Goal: Task Accomplishment & Management: Use online tool/utility

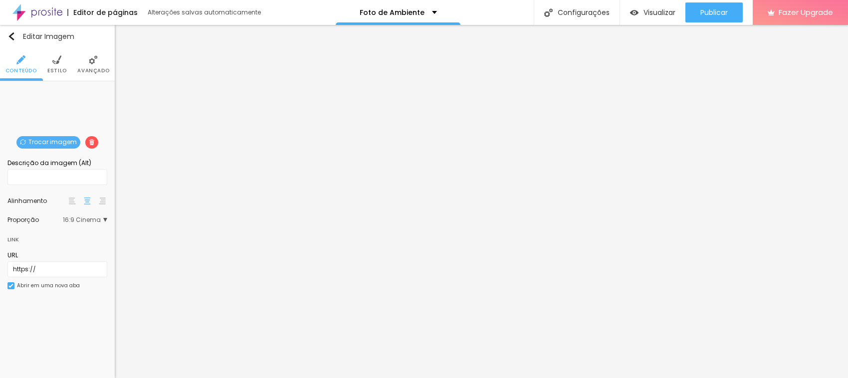
click at [49, 140] on span "Trocar imagem" at bounding box center [48, 142] width 64 height 12
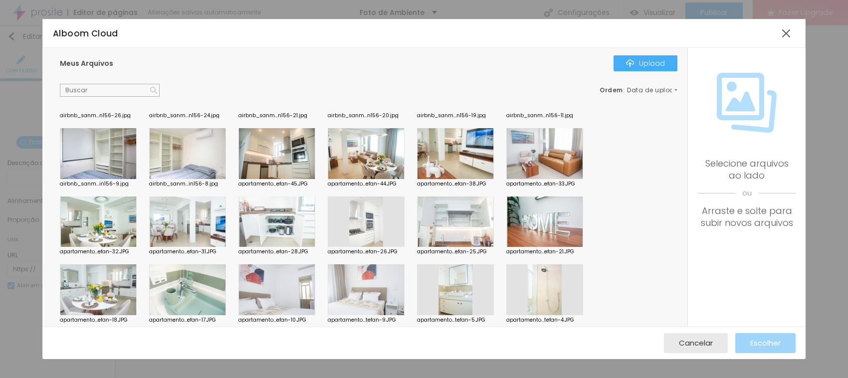
scroll to position [187, 0]
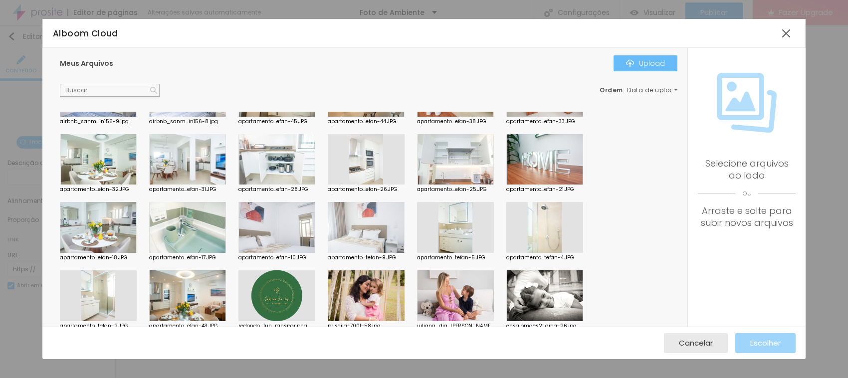
click at [648, 64] on div "Upload" at bounding box center [645, 63] width 39 height 8
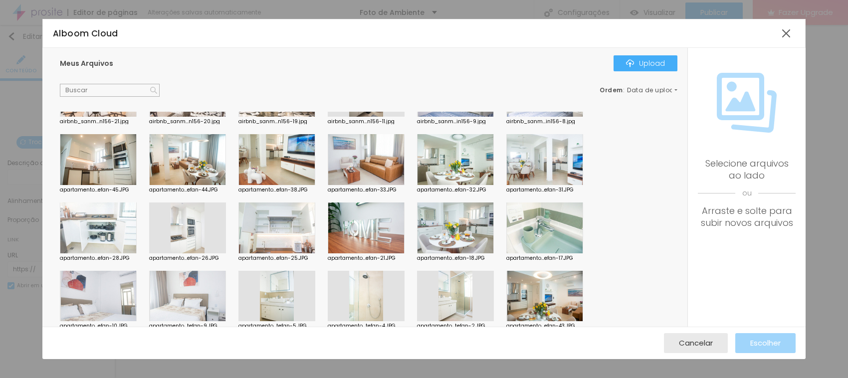
scroll to position [0, 0]
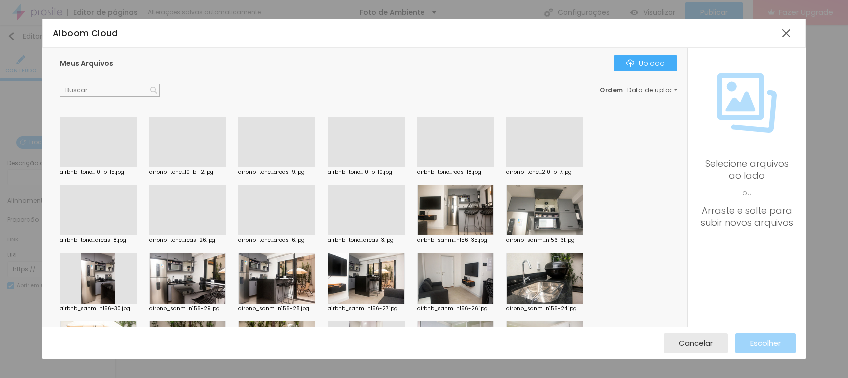
click at [271, 167] on div at bounding box center [276, 167] width 77 height 0
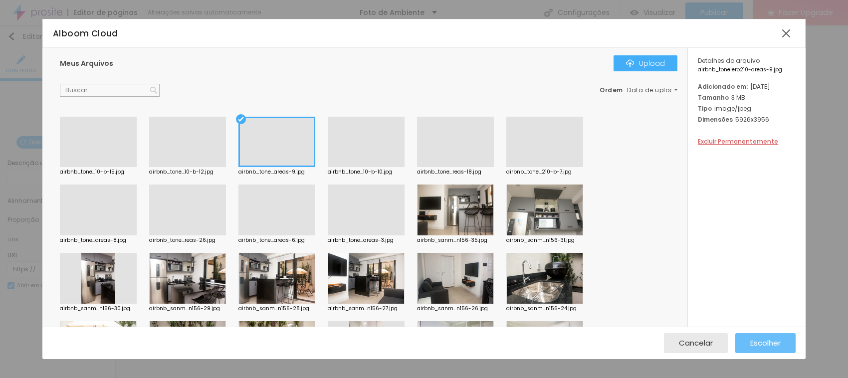
click at [754, 339] on span "Escolher" at bounding box center [765, 343] width 30 height 8
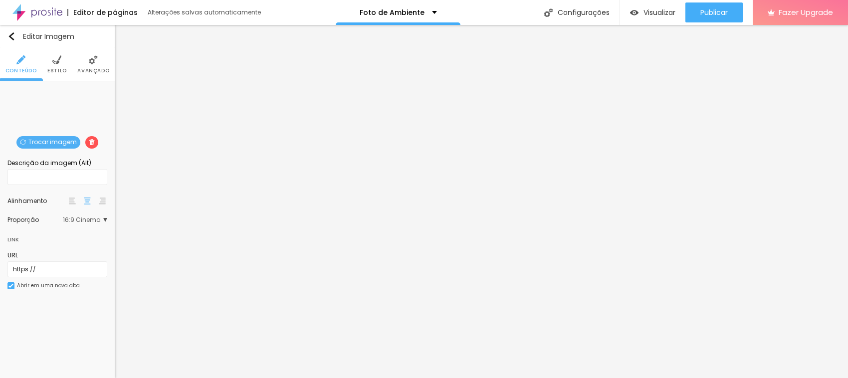
click at [55, 140] on span "Trocar imagem" at bounding box center [48, 142] width 64 height 12
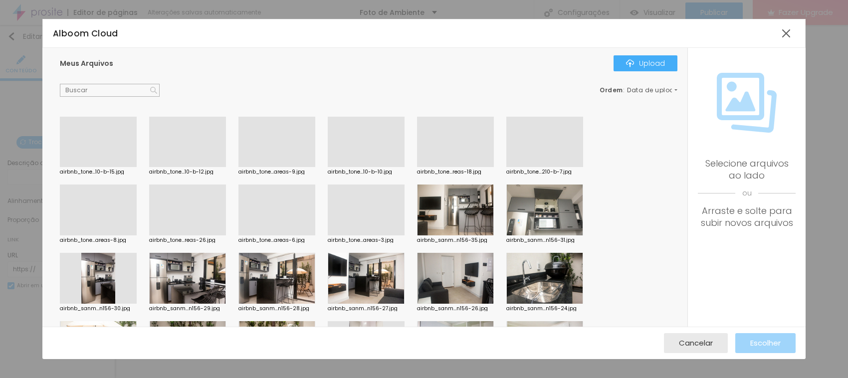
click at [193, 235] on div at bounding box center [187, 235] width 77 height 0
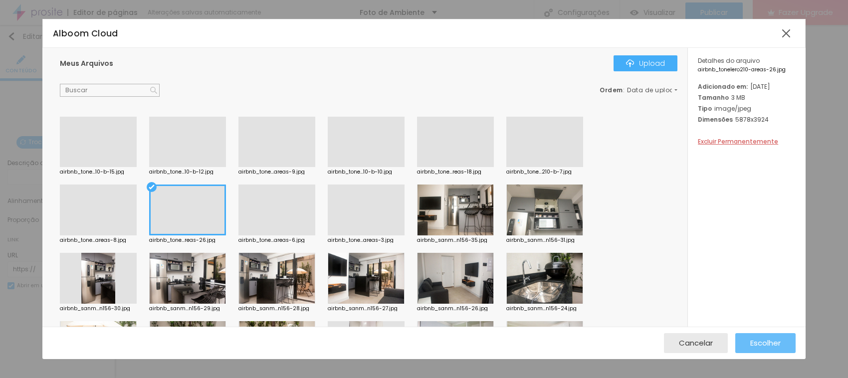
click at [773, 347] on span "Escolher" at bounding box center [765, 343] width 30 height 8
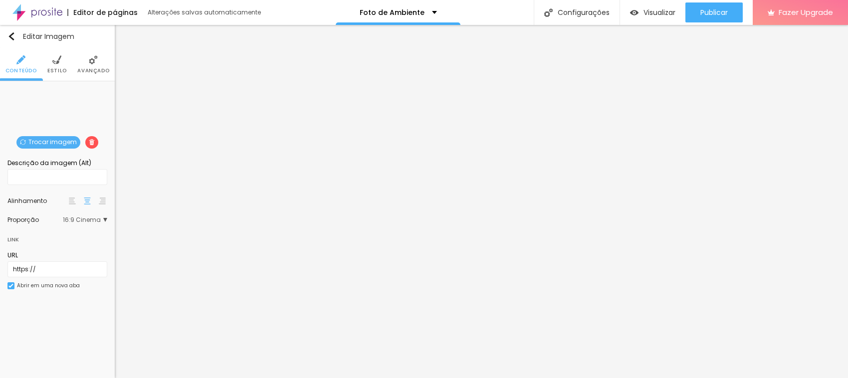
click at [52, 142] on span "Trocar imagem" at bounding box center [48, 142] width 64 height 12
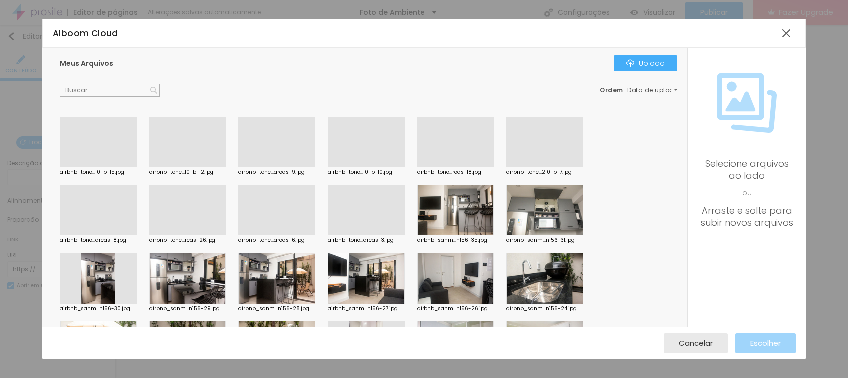
click at [532, 167] on div at bounding box center [544, 167] width 77 height 0
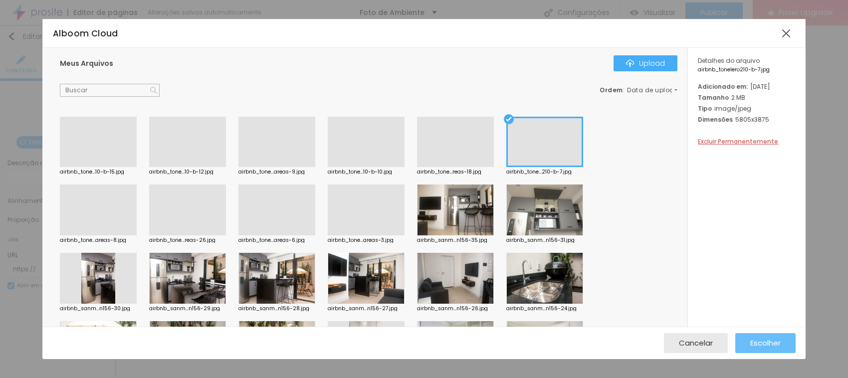
click at [764, 341] on span "Escolher" at bounding box center [765, 343] width 30 height 8
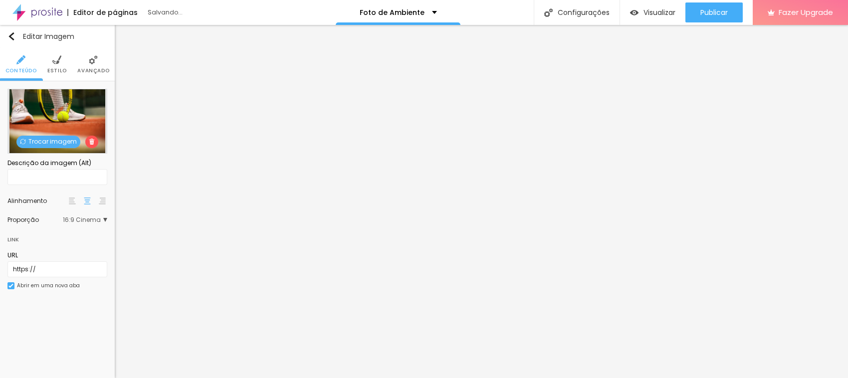
click at [39, 144] on span "Trocar imagem" at bounding box center [48, 142] width 64 height 12
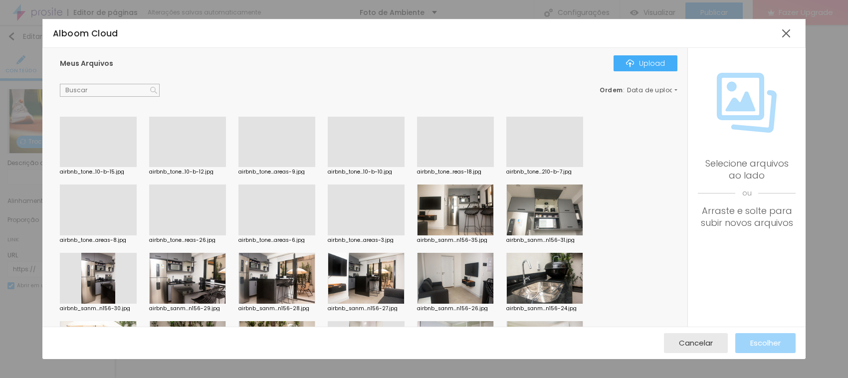
click at [364, 167] on div at bounding box center [366, 167] width 77 height 0
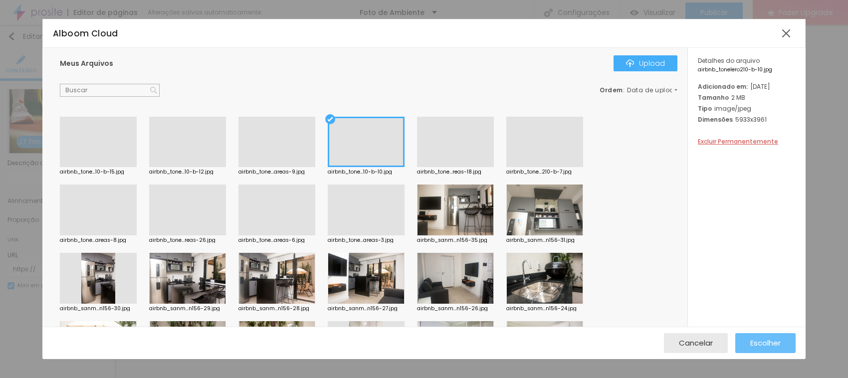
click at [766, 344] on span "Escolher" at bounding box center [765, 343] width 30 height 8
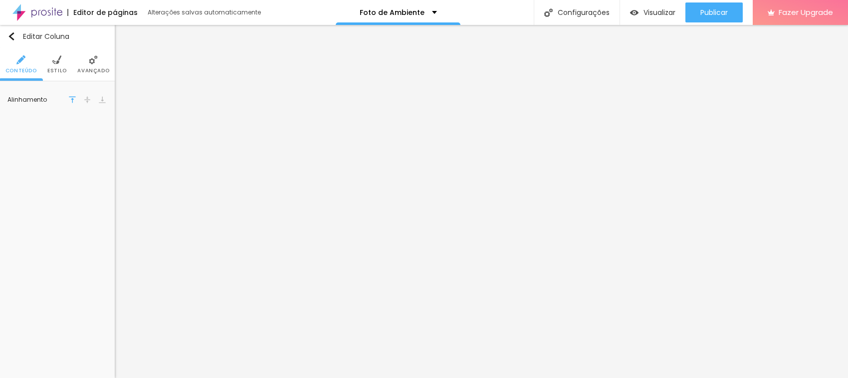
click at [93, 69] on span "Avançado" at bounding box center [93, 70] width 32 height 5
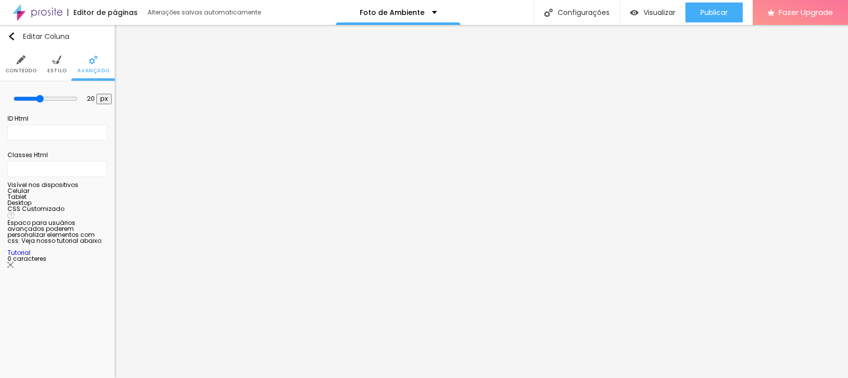
click at [61, 65] on li "Estilo" at bounding box center [56, 64] width 19 height 33
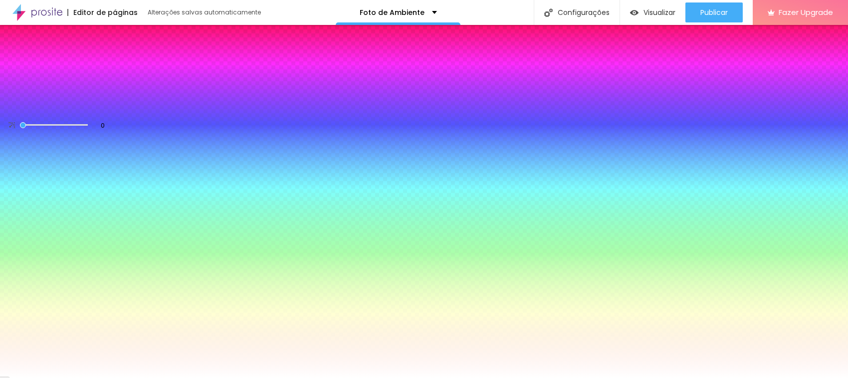
click at [13, 61] on li "Conteúdo" at bounding box center [20, 64] width 31 height 33
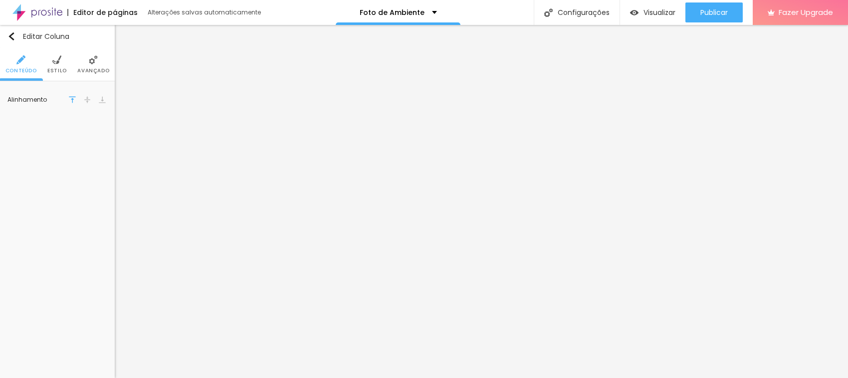
click at [13, 65] on li "Conteúdo" at bounding box center [20, 64] width 31 height 33
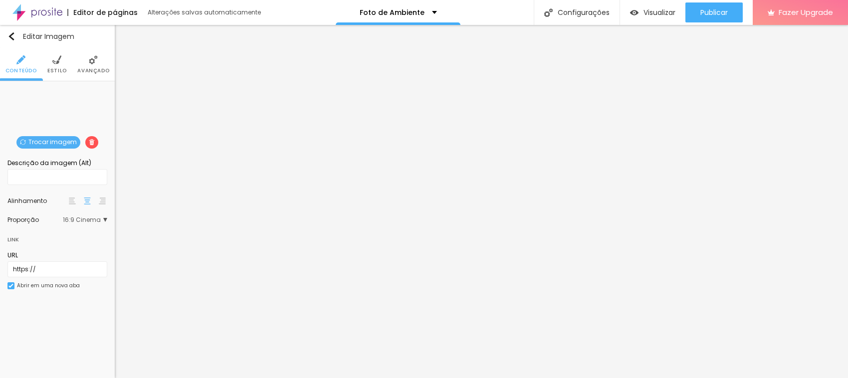
click at [36, 140] on span "Trocar imagem" at bounding box center [48, 142] width 64 height 12
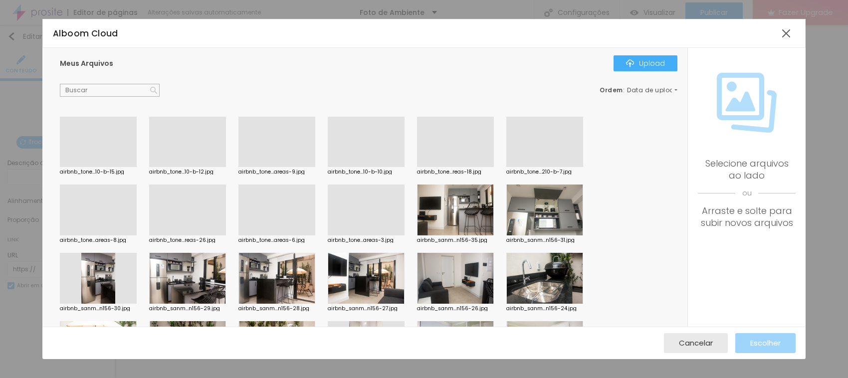
click at [186, 167] on div at bounding box center [187, 167] width 77 height 0
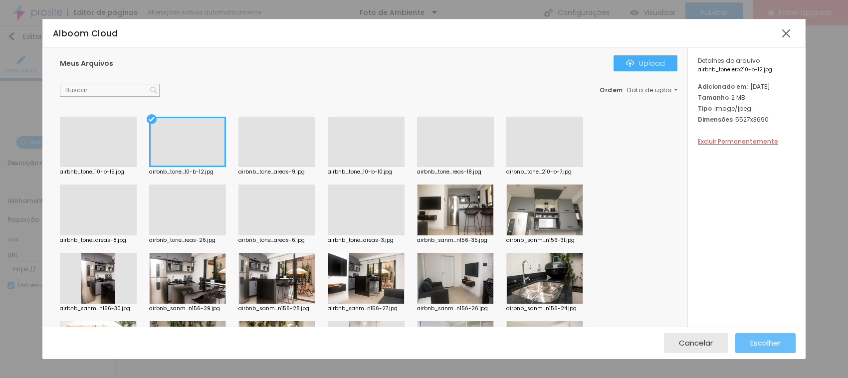
click at [763, 342] on span "Escolher" at bounding box center [765, 343] width 30 height 8
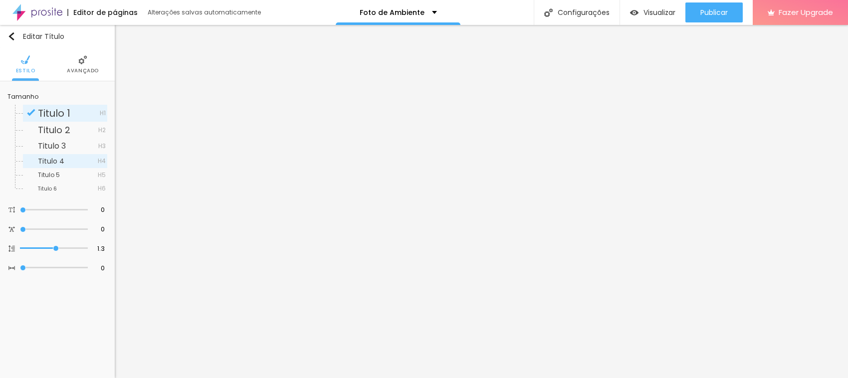
click at [57, 163] on span "Titulo 4" at bounding box center [51, 161] width 26 height 10
click at [57, 176] on span "Titulo 5" at bounding box center [49, 175] width 22 height 8
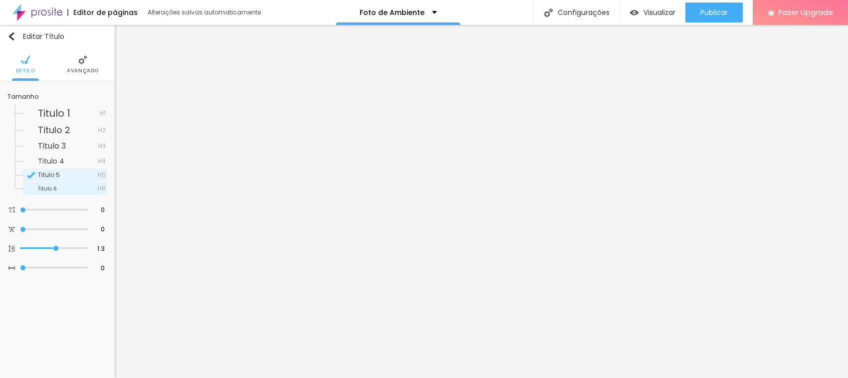
click at [55, 191] on span "Titulo 6" at bounding box center [47, 188] width 19 height 7
type input "1.2"
type input "1.1"
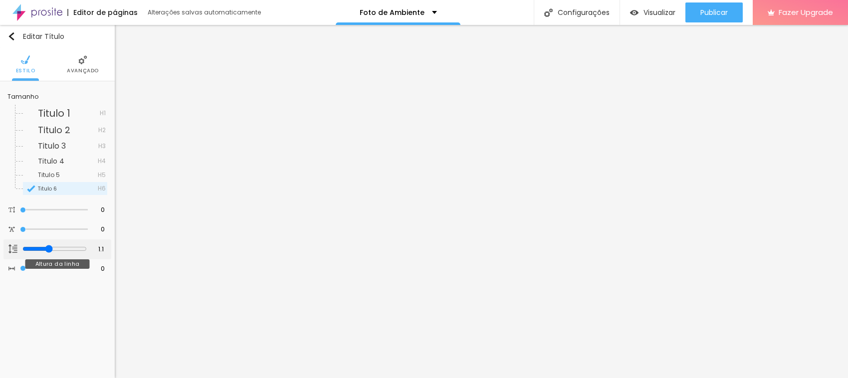
type input "1"
drag, startPoint x: 51, startPoint y: 250, endPoint x: 42, endPoint y: 250, distance: 9.0
type input "1"
click at [42, 250] on input "range" at bounding box center [54, 248] width 68 height 5
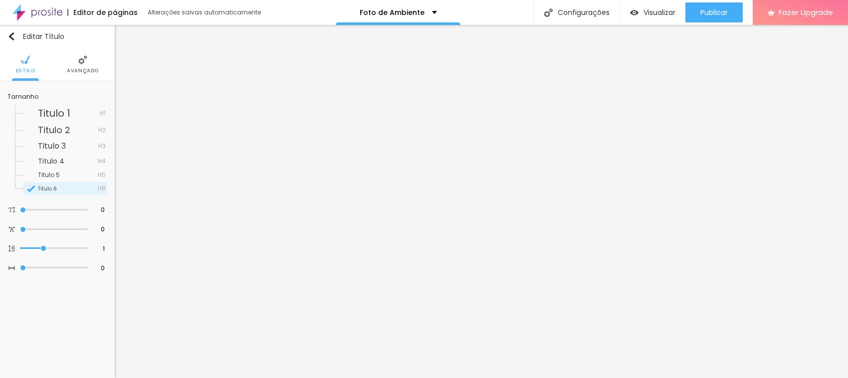
drag, startPoint x: 110, startPoint y: 343, endPoint x: 78, endPoint y: 70, distance: 274.2
click at [78, 70] on span "Avançado" at bounding box center [83, 70] width 32 height 5
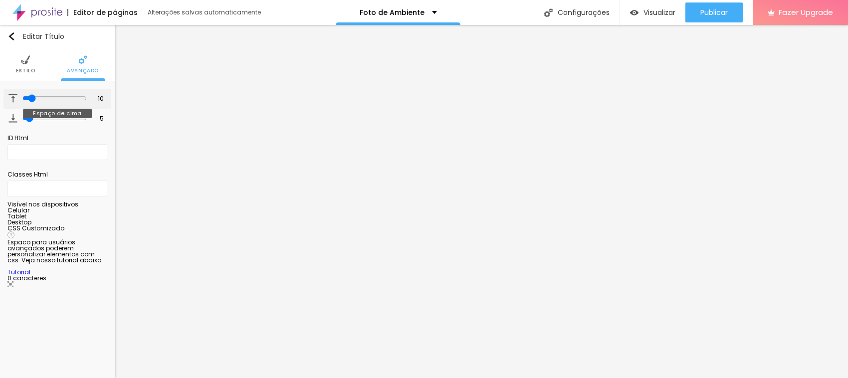
type input "3"
type input "2"
type input "1"
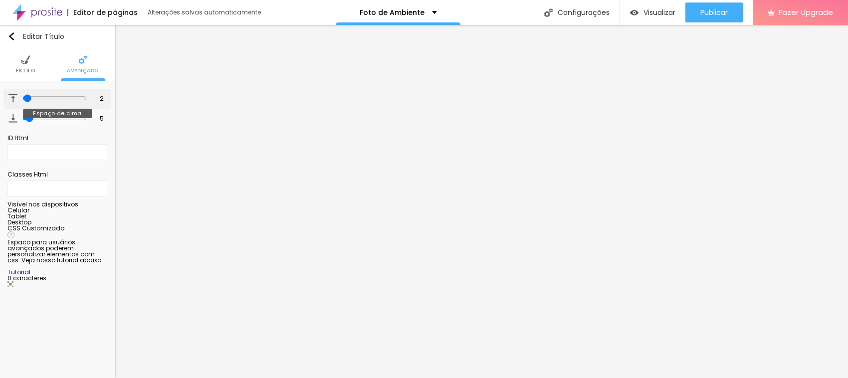
type input "1"
type input "2"
type input "5"
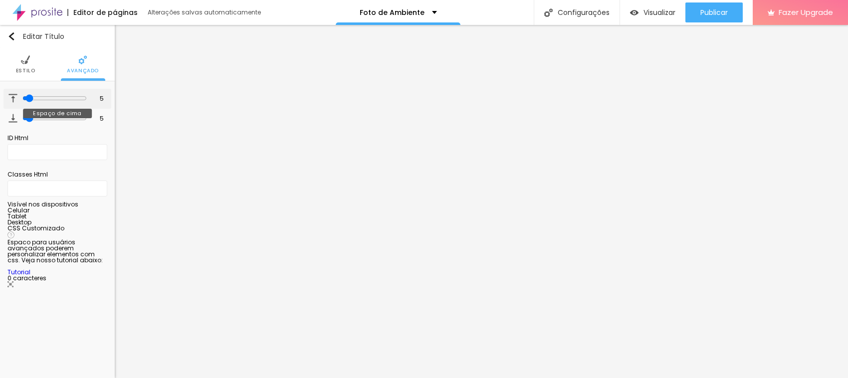
type input "7"
type input "8"
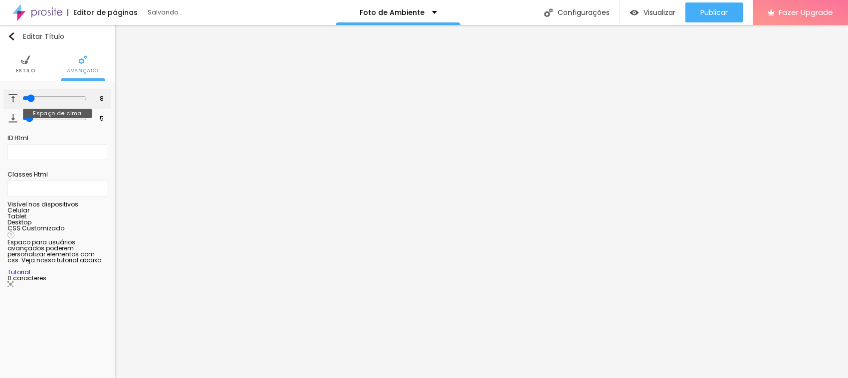
click at [28, 98] on input "range" at bounding box center [54, 98] width 64 height 8
click at [24, 68] on span "Estilo" at bounding box center [25, 70] width 19 height 5
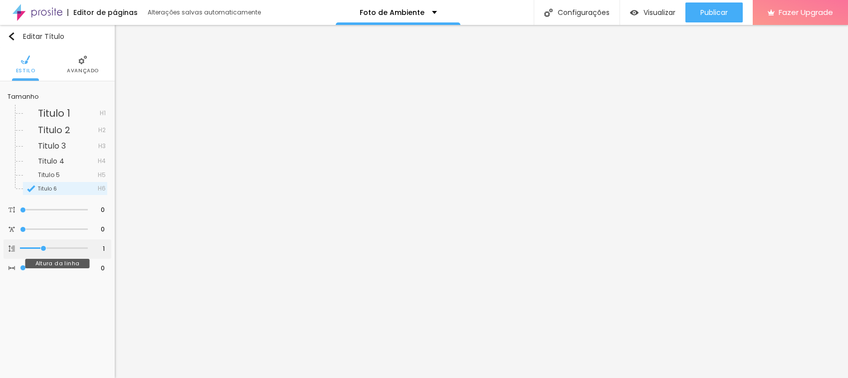
type input "0.9"
type input "0.8"
type input "0.9"
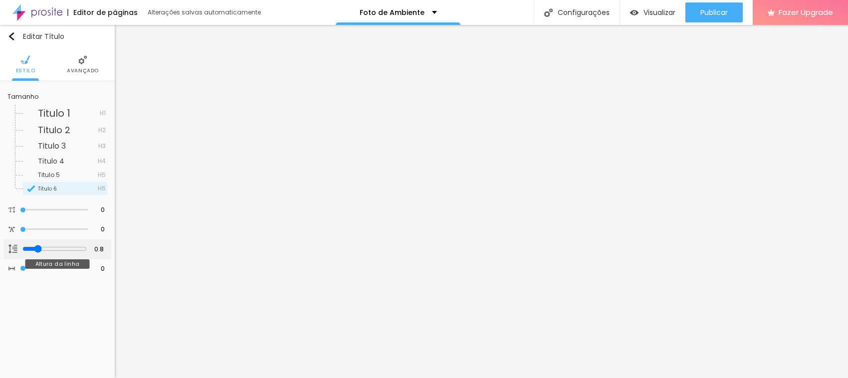
type input "0.9"
click at [41, 249] on input "range" at bounding box center [54, 249] width 64 height 8
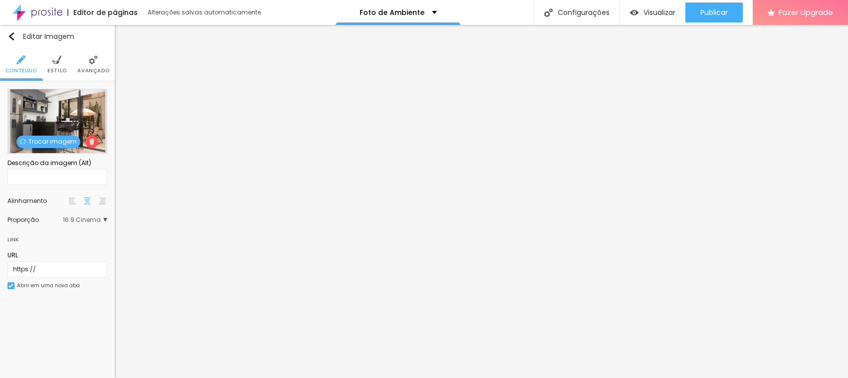
click at [31, 137] on span "Trocar imagem" at bounding box center [48, 142] width 64 height 12
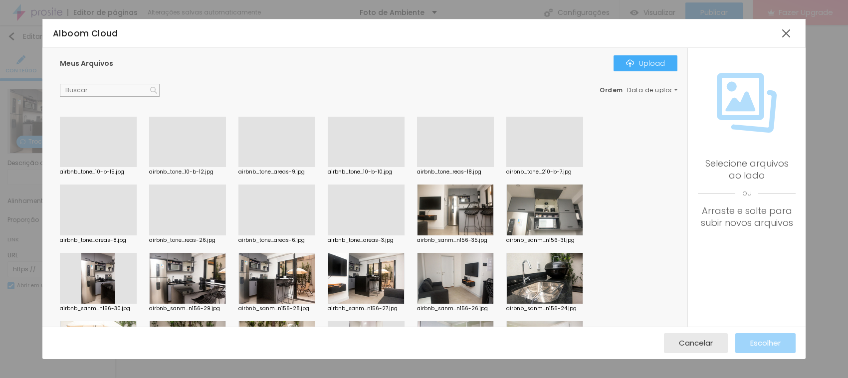
scroll to position [374, 0]
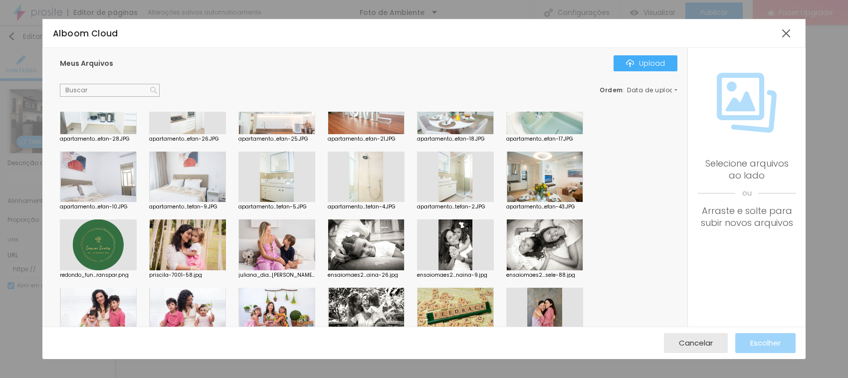
click at [178, 175] on div at bounding box center [187, 177] width 77 height 51
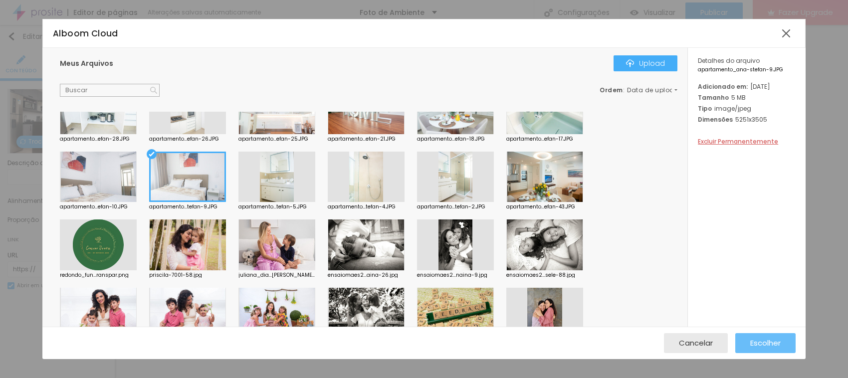
click at [756, 347] on span "Escolher" at bounding box center [765, 343] width 30 height 8
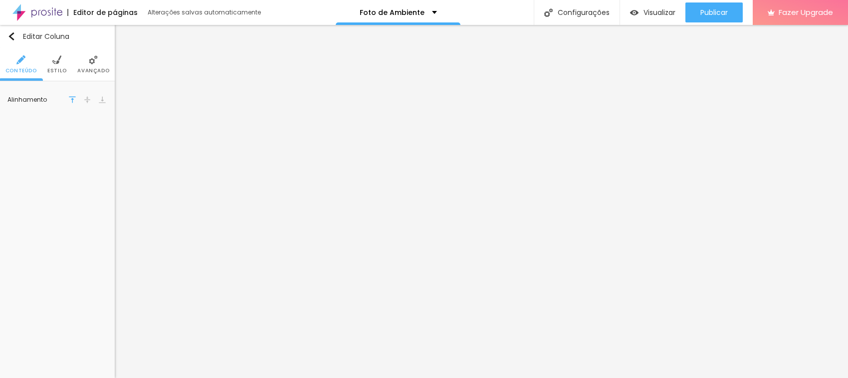
click at [8, 68] on span "Conteúdo" at bounding box center [20, 70] width 31 height 5
click at [58, 69] on span "Estilo" at bounding box center [56, 70] width 19 height 5
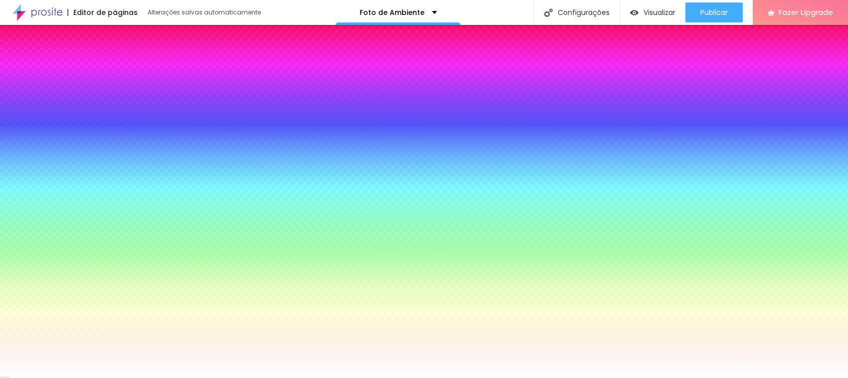
click at [85, 65] on li "Avançado" at bounding box center [93, 64] width 32 height 33
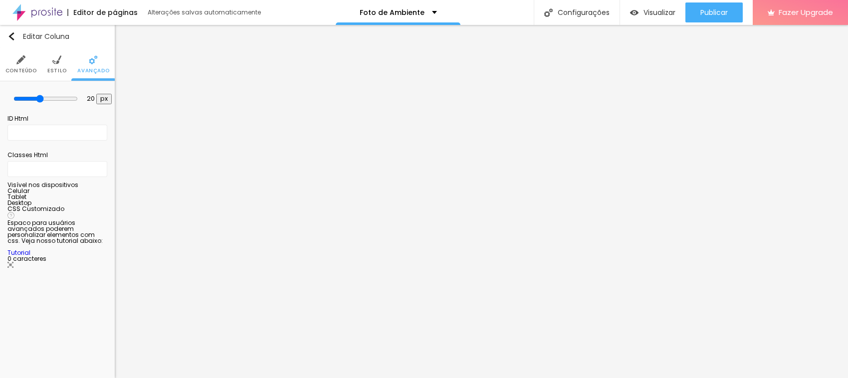
click at [23, 63] on img at bounding box center [20, 59] width 9 height 9
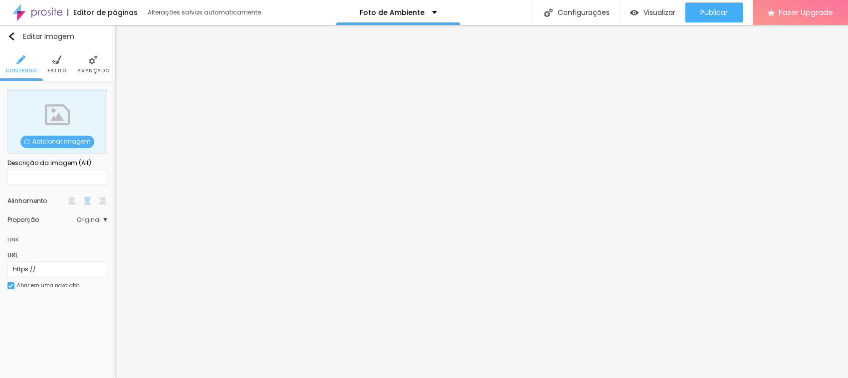
click at [43, 140] on span "Adicionar imagem" at bounding box center [57, 142] width 74 height 12
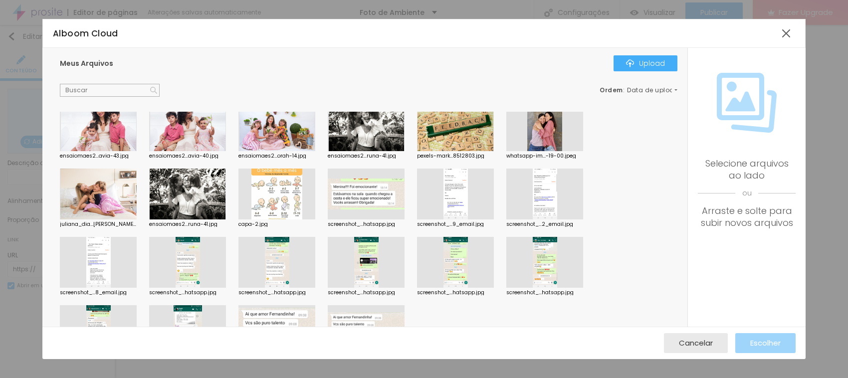
scroll to position [623, 0]
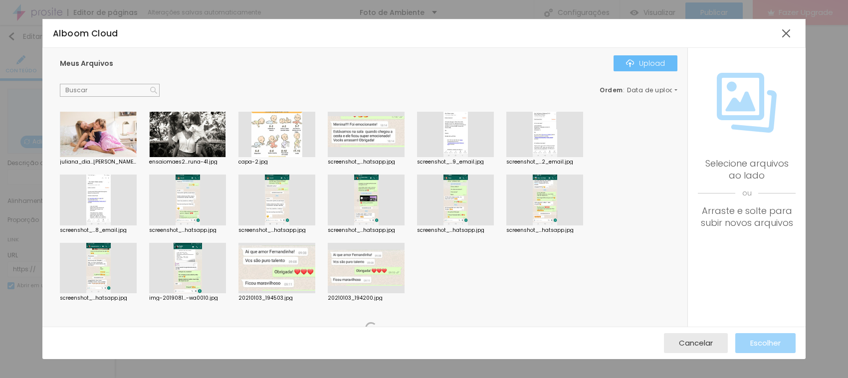
click at [647, 63] on div "Upload" at bounding box center [645, 63] width 39 height 8
click at [651, 62] on div "Upload" at bounding box center [645, 63] width 39 height 8
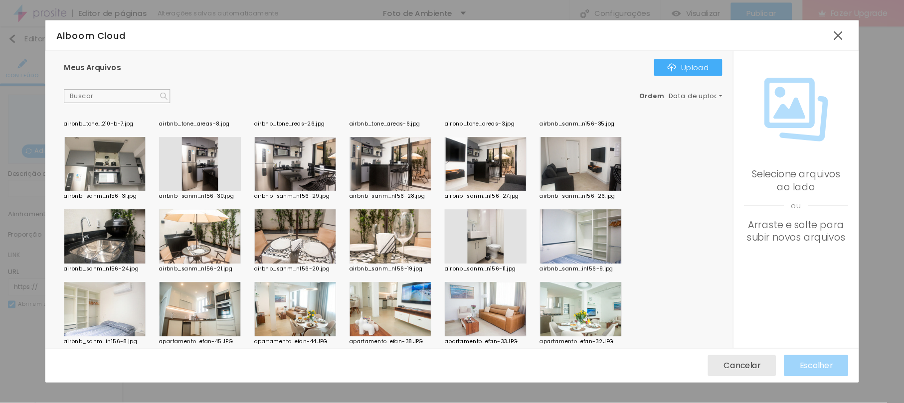
scroll to position [0, 0]
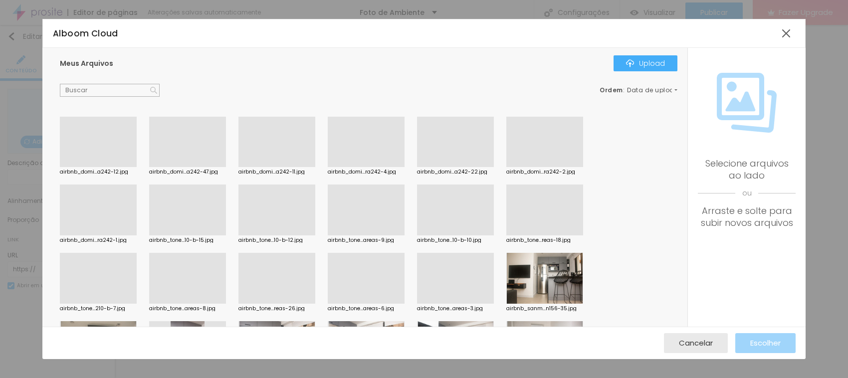
click at [540, 167] on div at bounding box center [544, 167] width 77 height 0
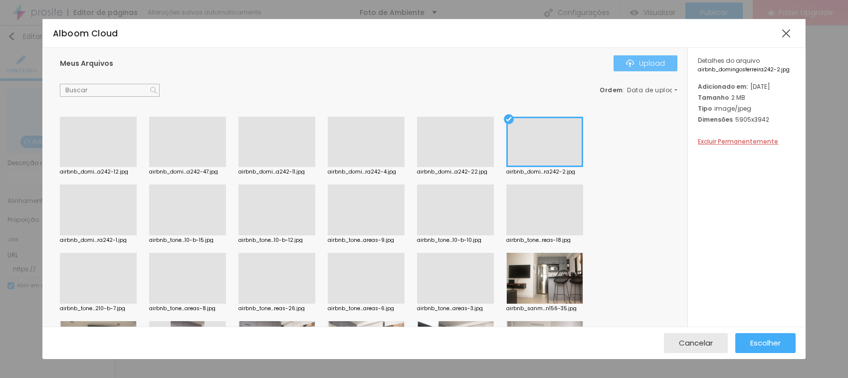
click at [649, 65] on div "Upload" at bounding box center [645, 63] width 39 height 8
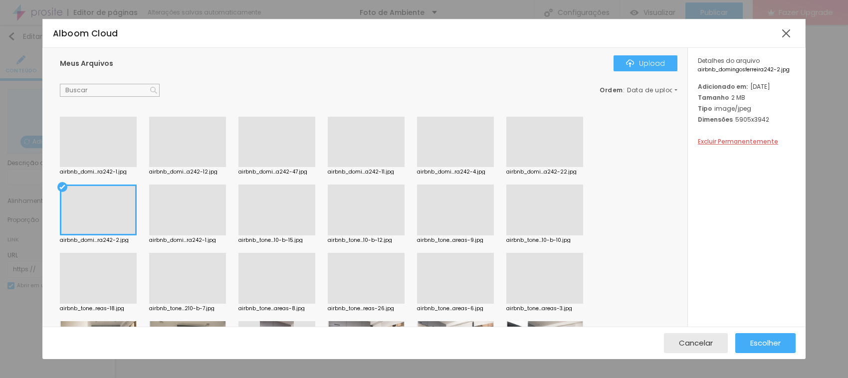
click at [81, 167] on div at bounding box center [98, 167] width 77 height 0
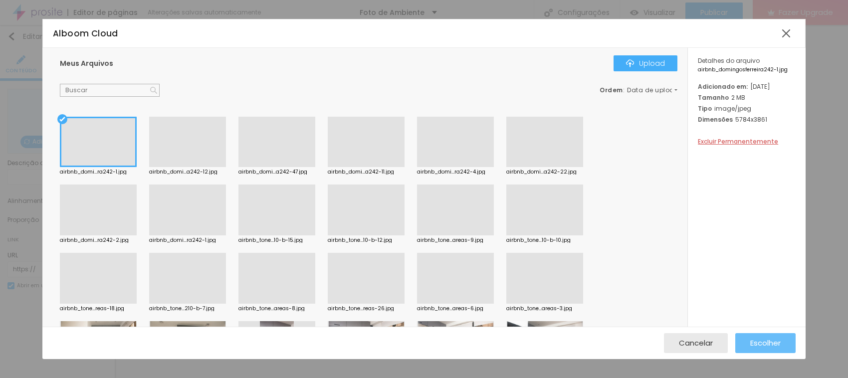
click at [756, 342] on span "Escolher" at bounding box center [765, 343] width 30 height 8
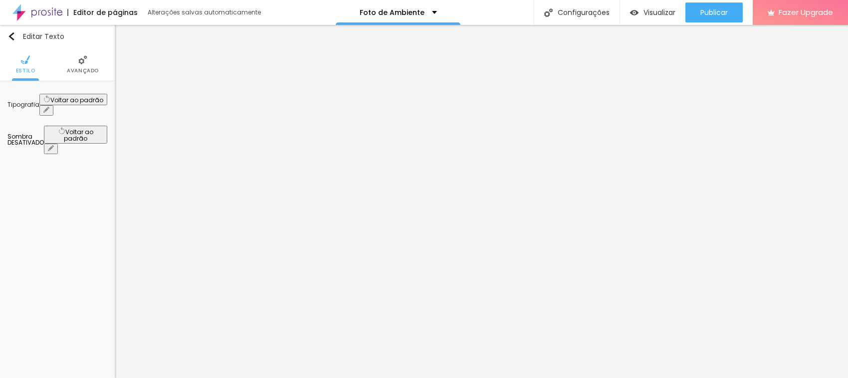
click at [48, 108] on icon "button" at bounding box center [46, 110] width 4 height 4
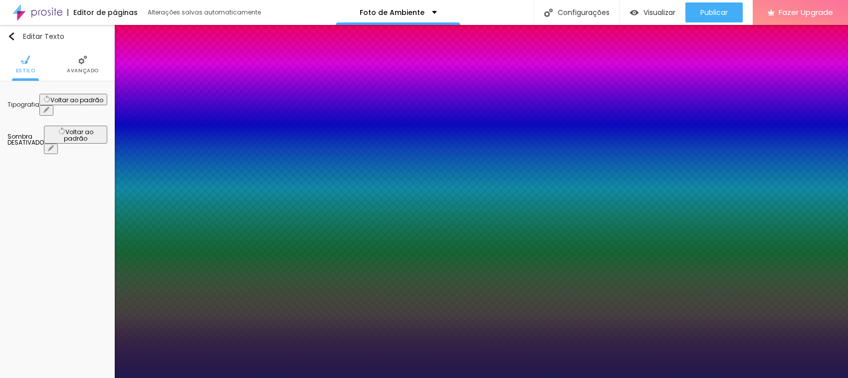
type input "1"
type input "44"
type input "1"
type input "42"
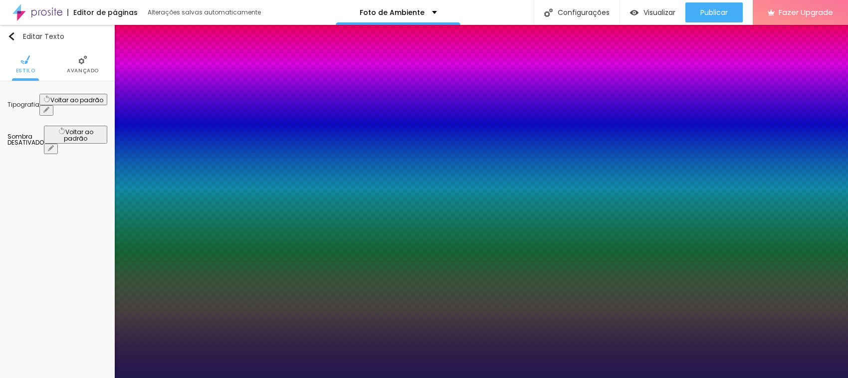
type input "42"
type input "1"
type input "39"
type input "1"
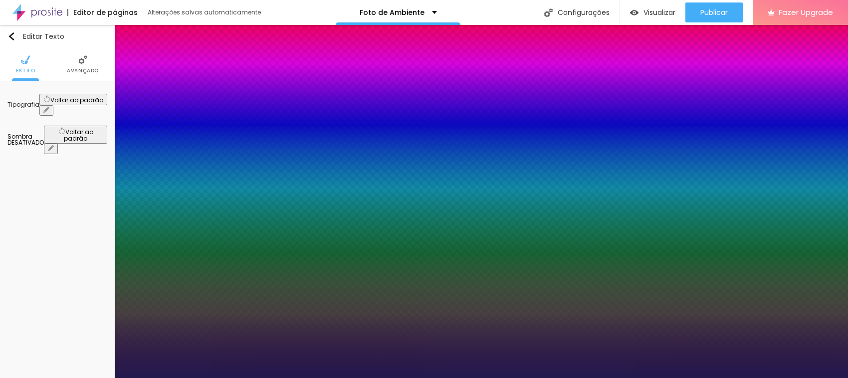
type input "38"
type input "1"
type input "37"
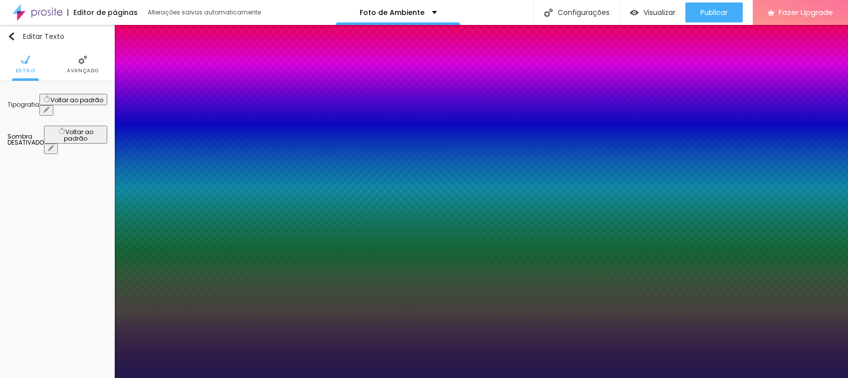
type input "1"
drag, startPoint x: 160, startPoint y: 169, endPoint x: 151, endPoint y: 169, distance: 8.5
type input "37"
type input "1"
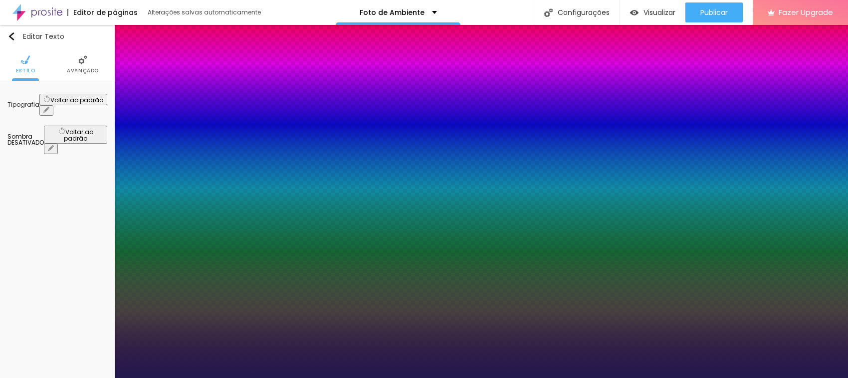
type input "36"
type input "1"
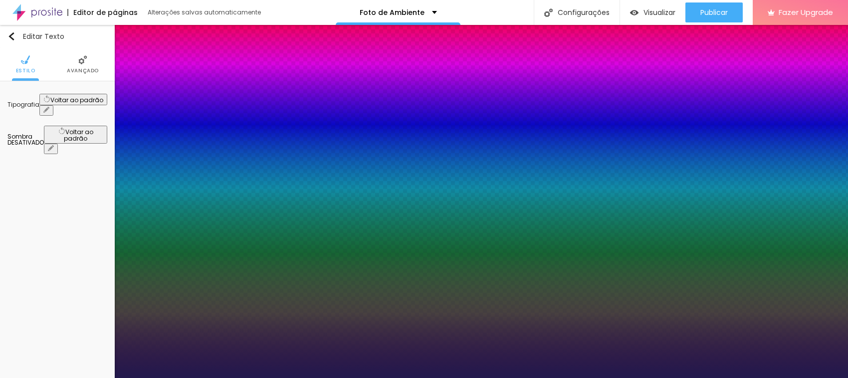
type input "33"
type input "1"
type input "33"
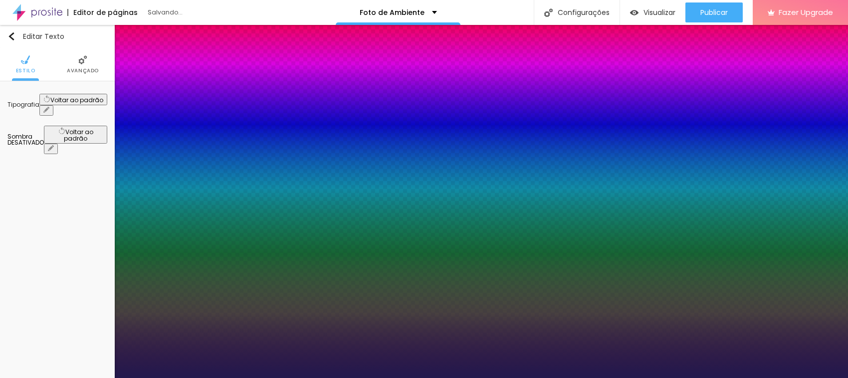
type input "1"
click at [494, 378] on div at bounding box center [424, 378] width 848 height 0
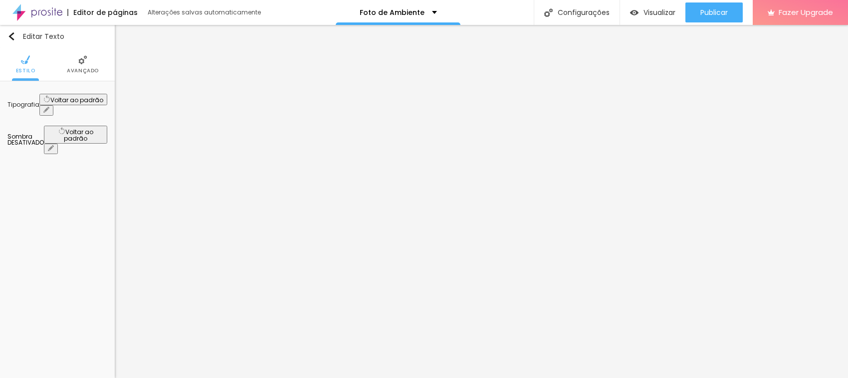
click at [49, 107] on icon "button" at bounding box center [46, 110] width 6 height 6
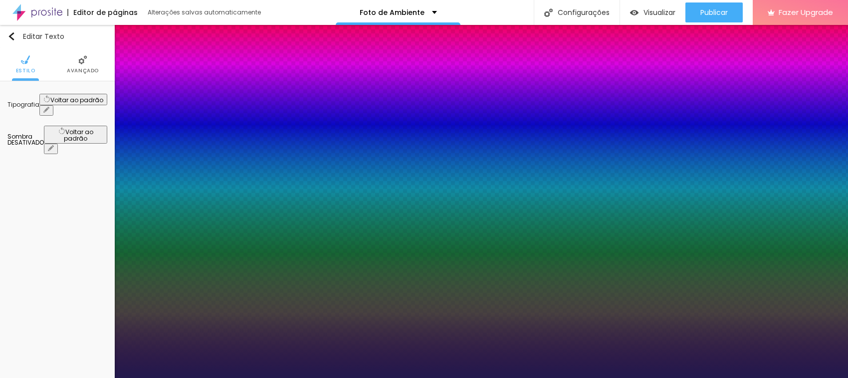
type input "1"
type input "32"
type input "1"
type input "33"
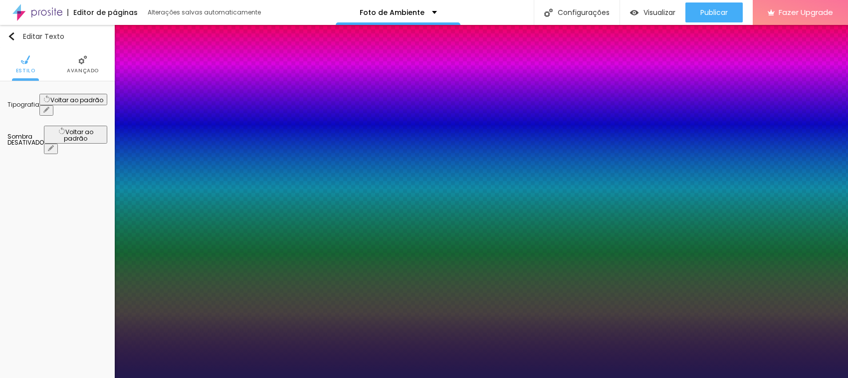
type input "33"
type input "1"
type input "34"
type input "1"
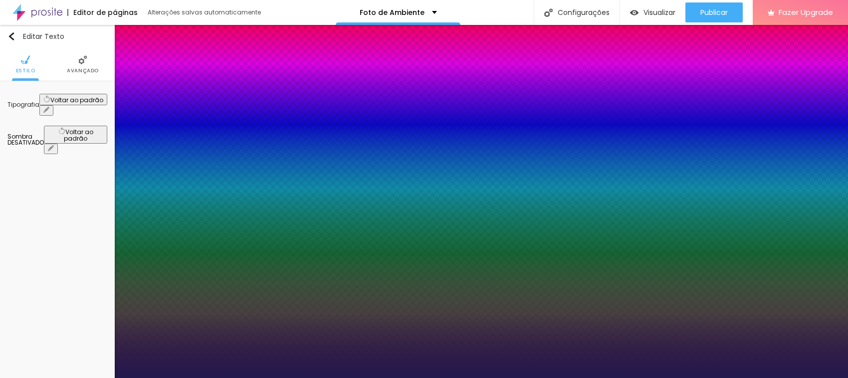
type input "35"
type input "1"
type input "36"
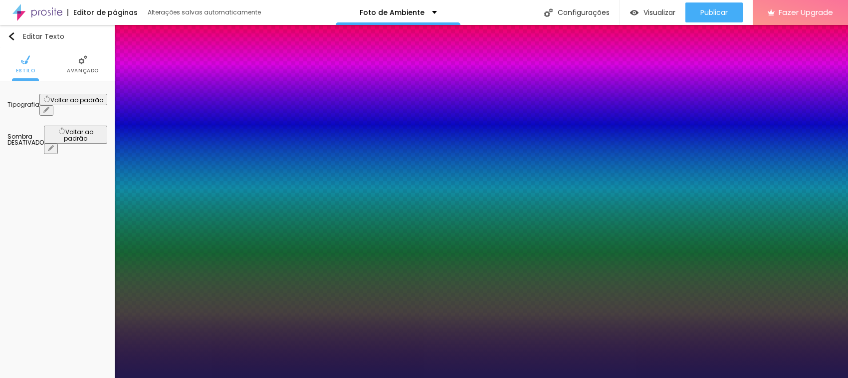
type input "1"
type input "37"
type input "1"
type input "38"
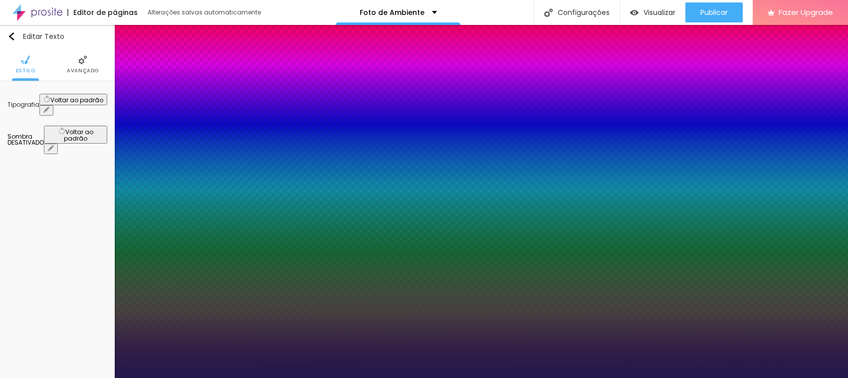
type input "38"
type input "1"
type input "40"
type input "1"
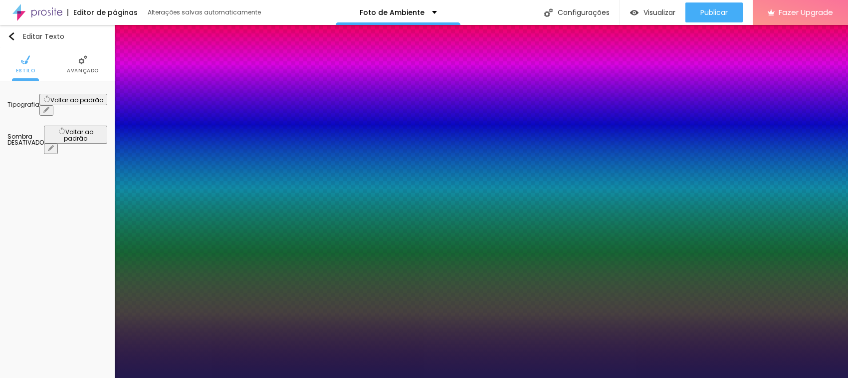
type input "41"
type input "1"
type input "42"
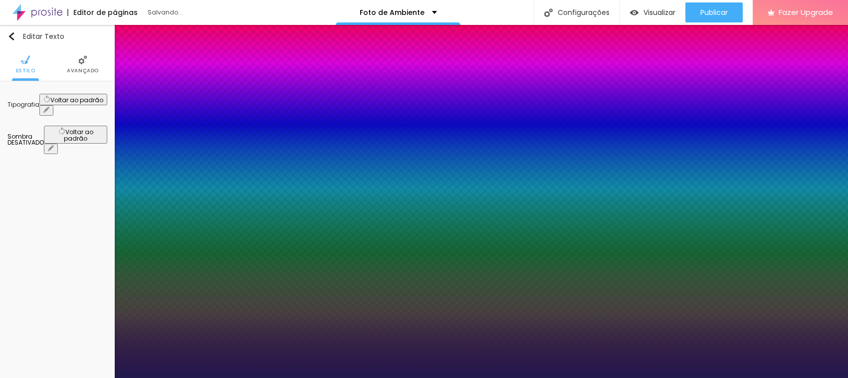
type input "1"
type input "43"
type input "1"
type input "44"
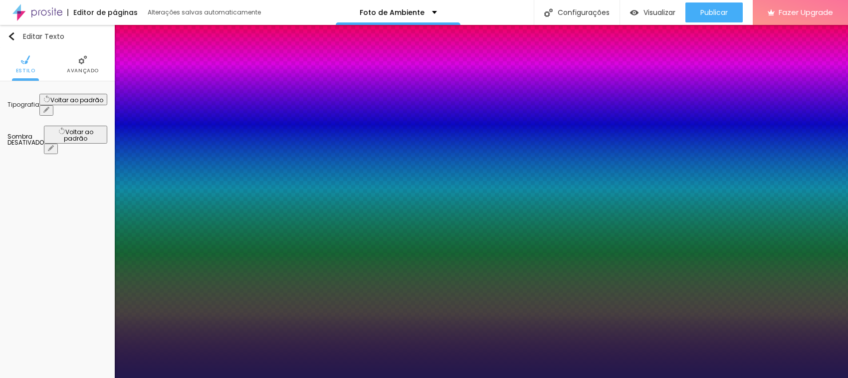
type input "44"
type input "1"
drag, startPoint x: 147, startPoint y: 165, endPoint x: 157, endPoint y: 165, distance: 10.0
type input "44"
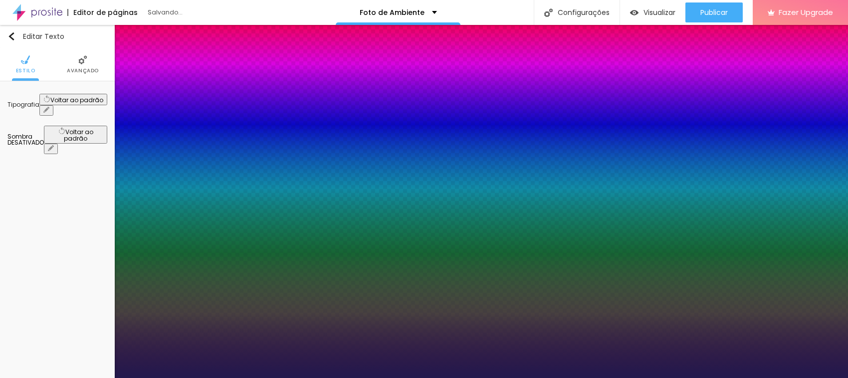
type input "1"
click at [564, 378] on div at bounding box center [424, 378] width 848 height 0
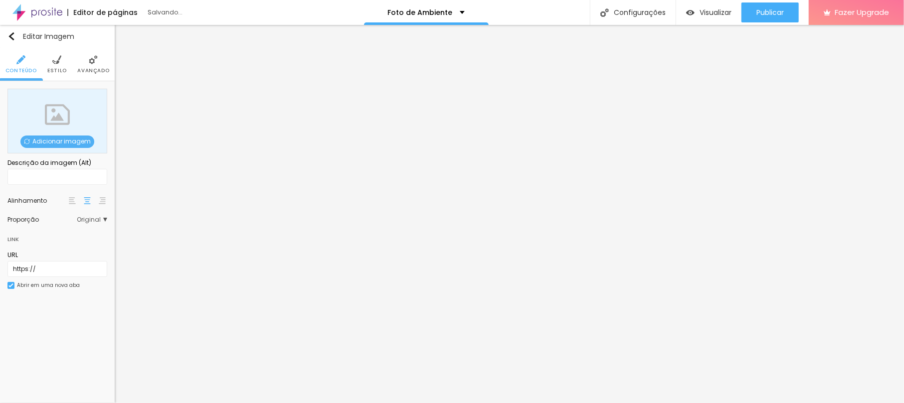
click at [58, 112] on div "Adicionar imagem" at bounding box center [57, 121] width 100 height 65
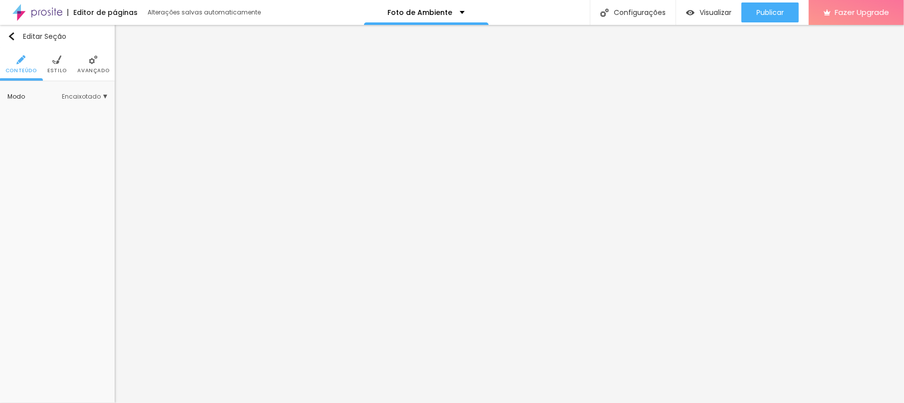
click at [54, 70] on span "Estilo" at bounding box center [56, 70] width 19 height 5
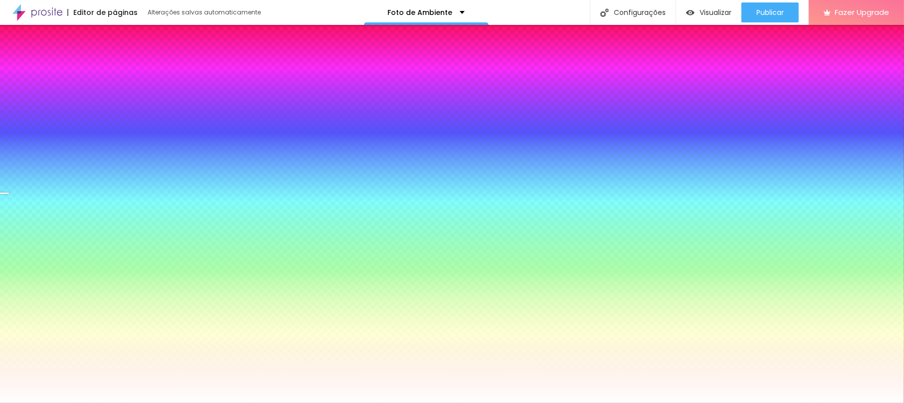
click at [36, 143] on span "Trocar imagem" at bounding box center [48, 142] width 64 height 12
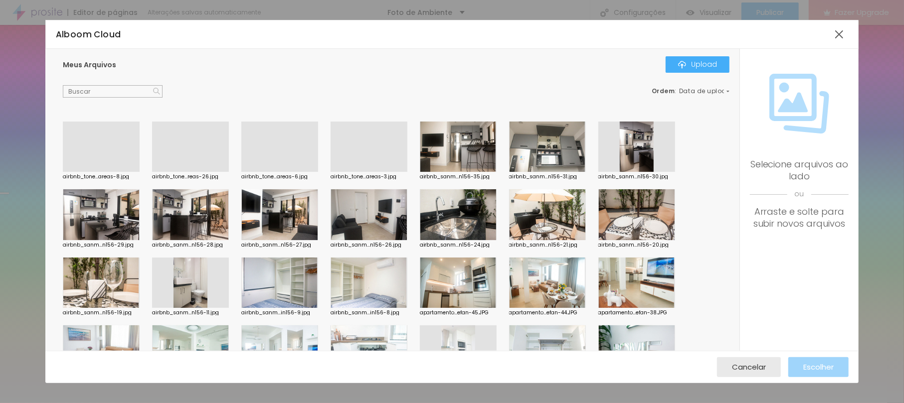
scroll to position [199, 0]
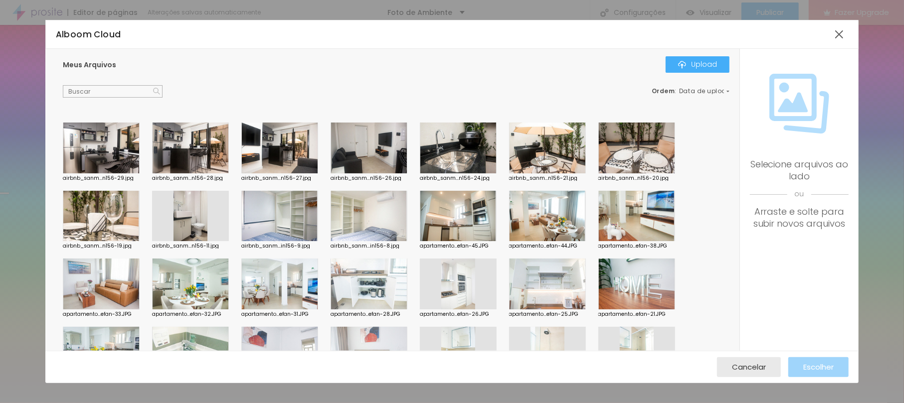
click at [639, 288] on div at bounding box center [636, 284] width 77 height 51
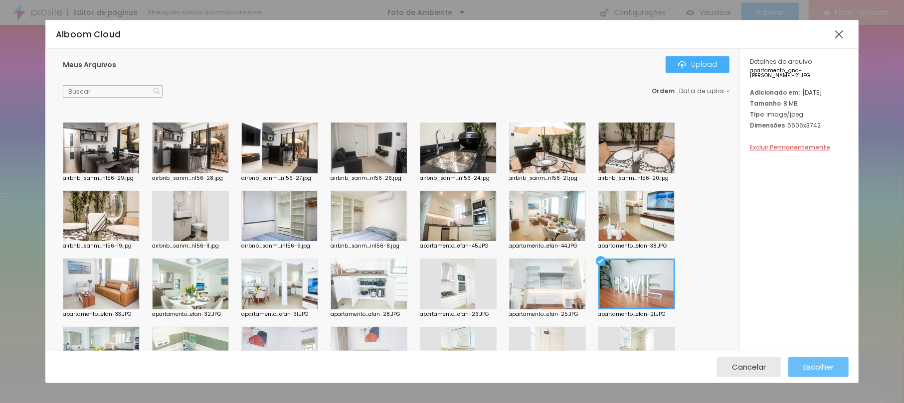
click at [828, 368] on span "Escolher" at bounding box center [818, 367] width 30 height 8
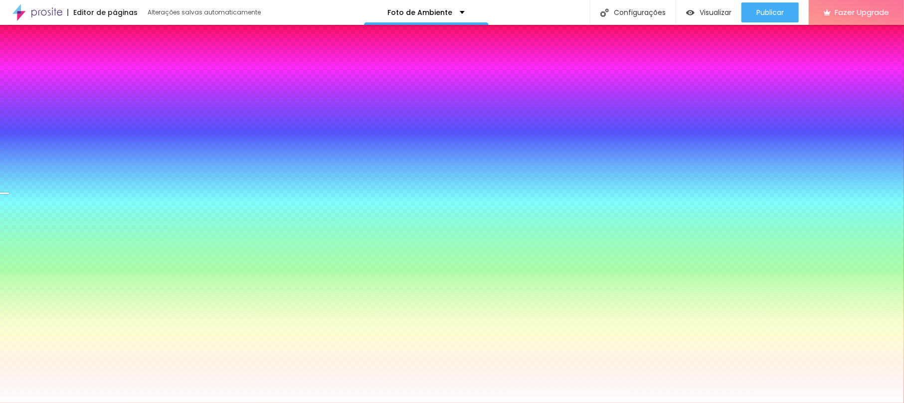
click at [86, 69] on span "Avançado" at bounding box center [93, 70] width 32 height 5
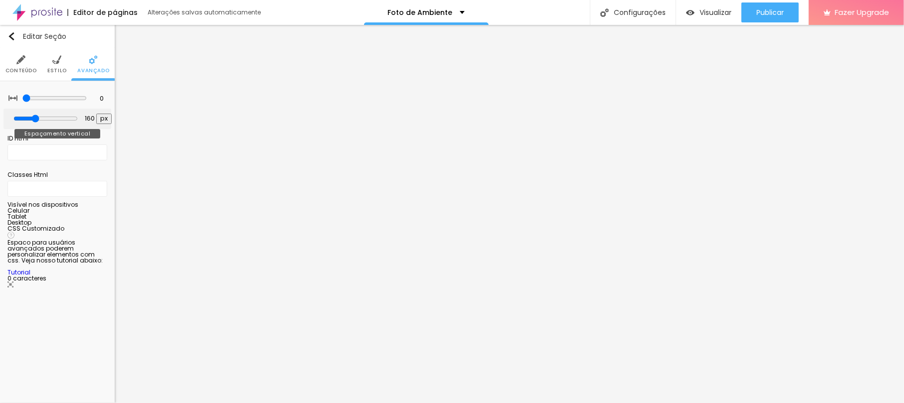
type input "151"
type input "109"
type input "102"
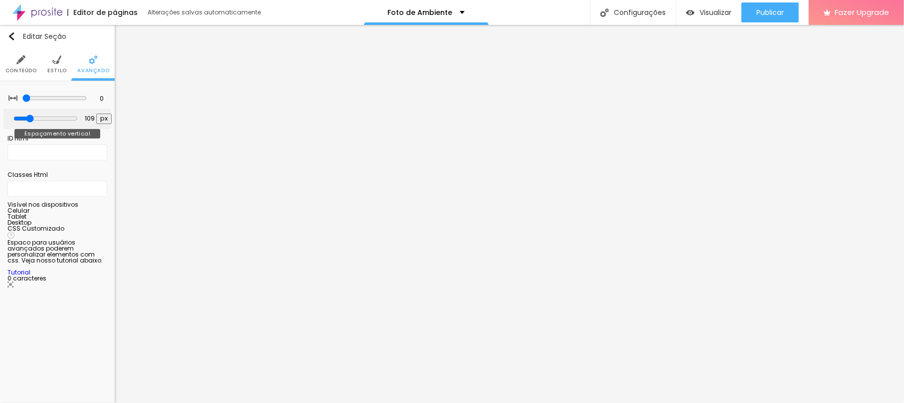
type input "102"
type input "95"
type input "53"
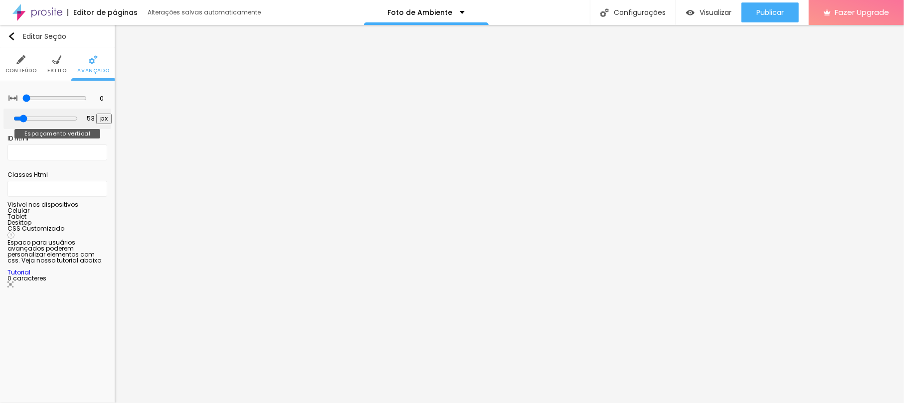
type input "46"
drag, startPoint x: 36, startPoint y: 118, endPoint x: 26, endPoint y: 118, distance: 10.0
type input "46"
click at [26, 118] on input "range" at bounding box center [45, 119] width 64 height 8
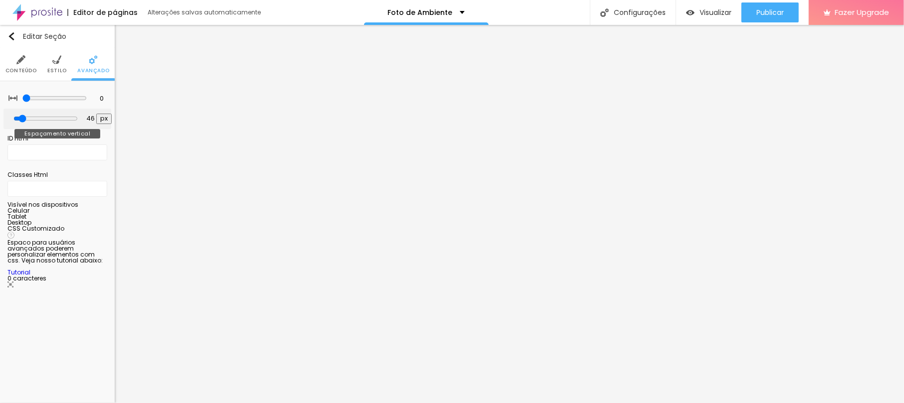
type input "46"
type input "53"
type input "60"
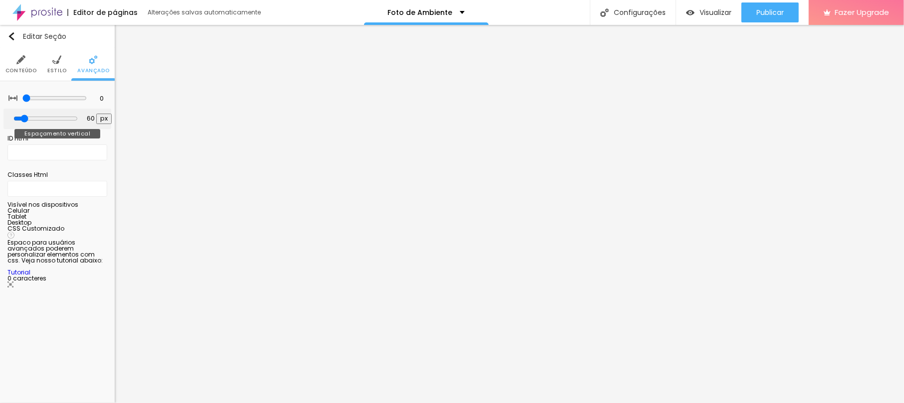
type input "67"
type input "81"
type input "88"
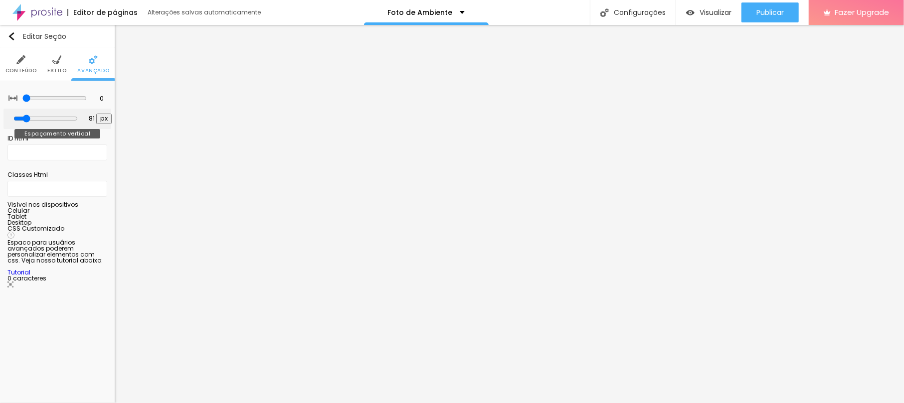
type input "88"
type input "95"
type input "102"
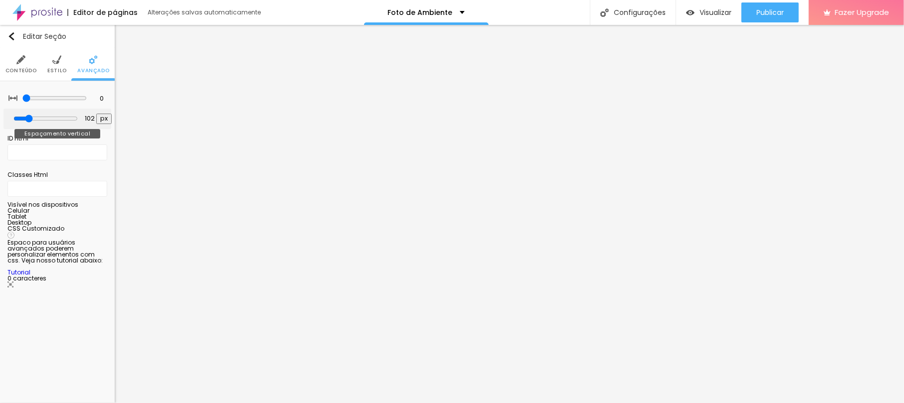
type input "109"
type input "116"
type input "123"
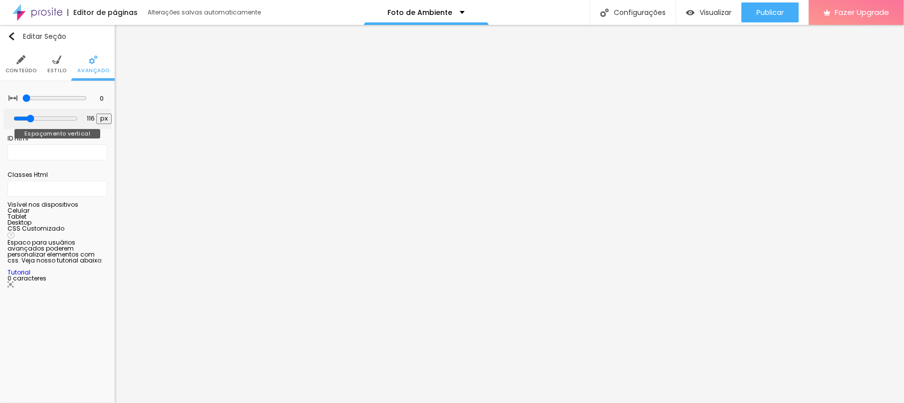
type input "123"
type input "137"
type input "144"
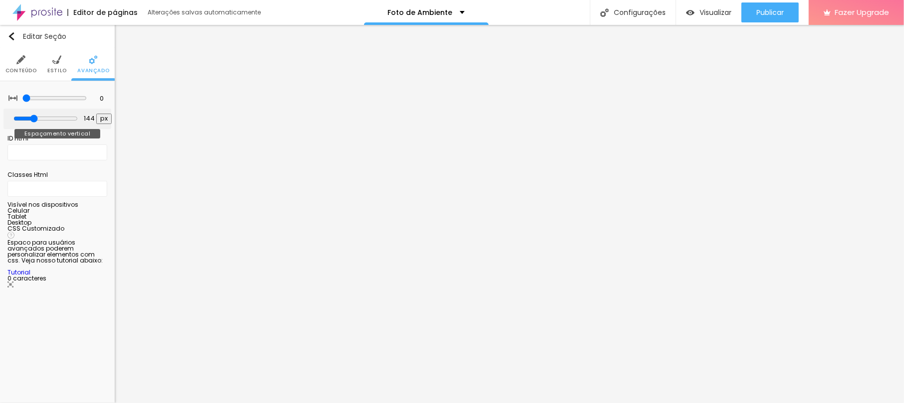
type input "151"
type input "159"
type input "173"
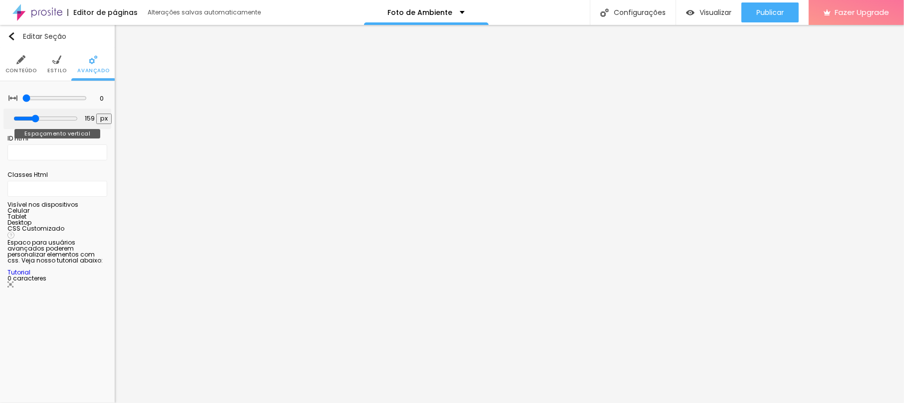
type input "173"
type input "180"
type input "173"
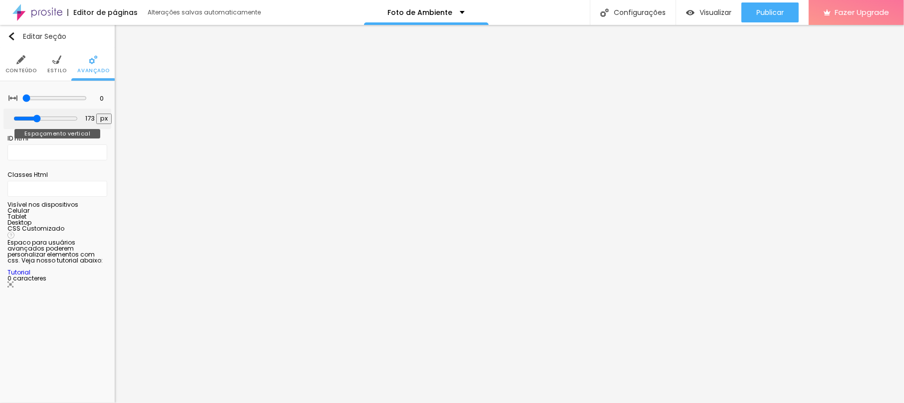
type input "144"
type input "137"
type input "130"
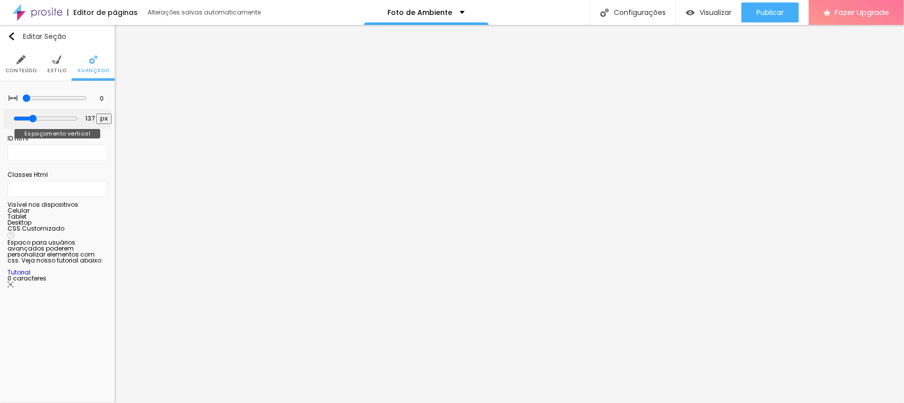
type input "130"
type input "123"
type input "116"
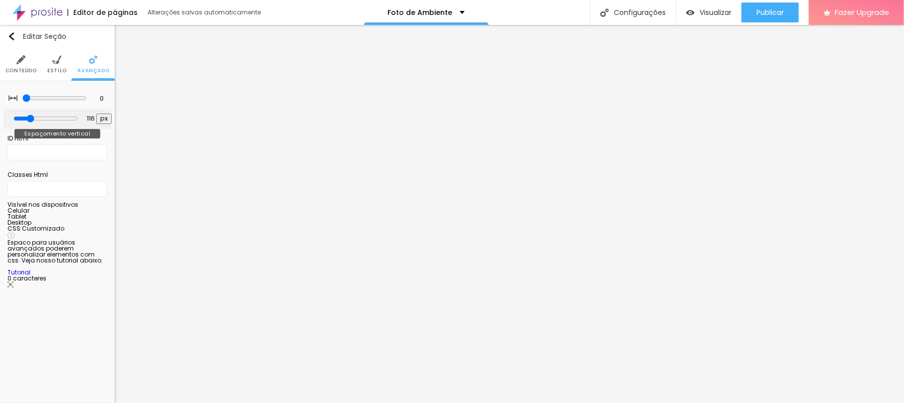
type input "109"
type input "102"
type input "95"
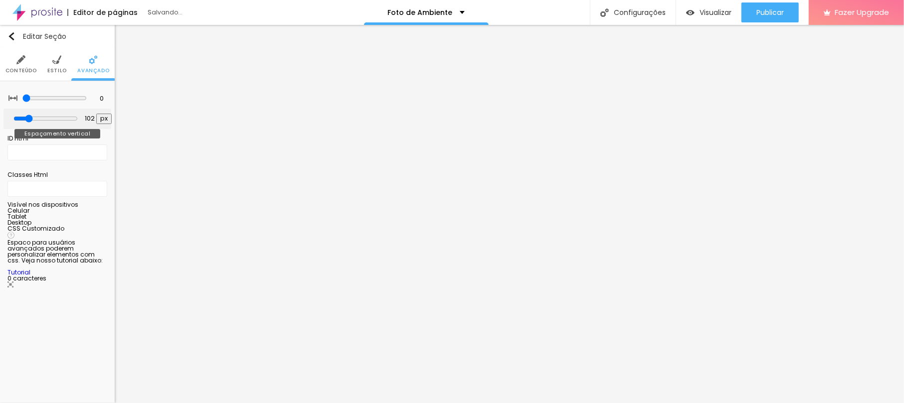
type input "95"
type input "109"
drag, startPoint x: 25, startPoint y: 118, endPoint x: 32, endPoint y: 116, distance: 7.6
type input "109"
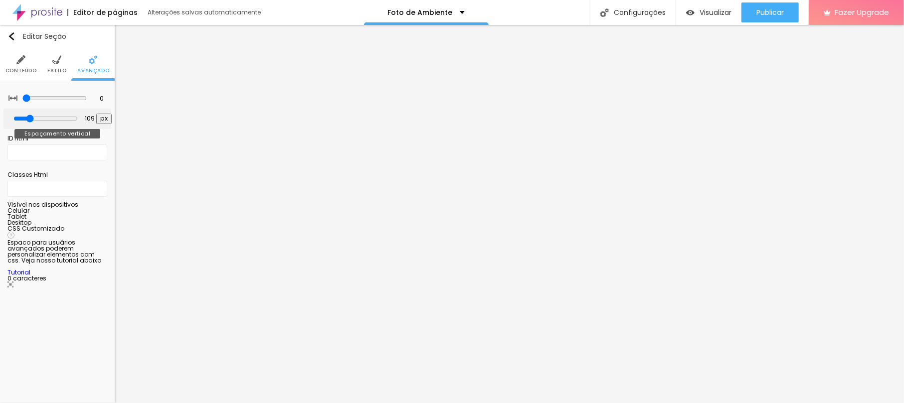
click at [32, 116] on input "range" at bounding box center [45, 119] width 64 height 8
click at [58, 62] on img at bounding box center [56, 59] width 9 height 9
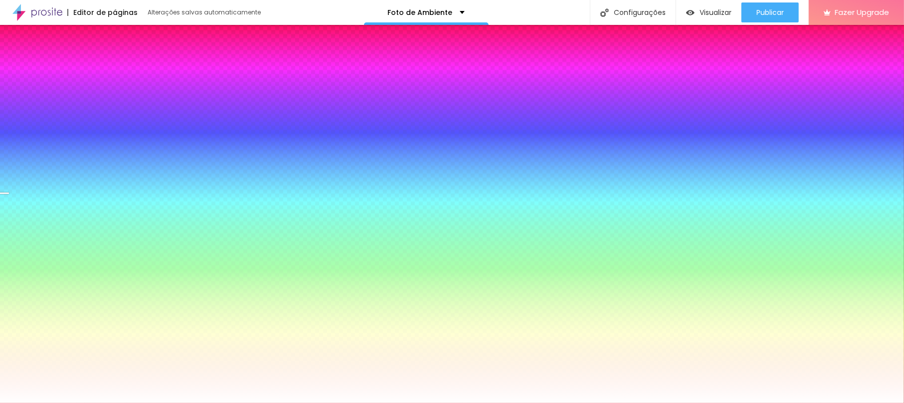
click at [57, 95] on div "Trocar imagem" at bounding box center [57, 95] width 0 height 0
drag, startPoint x: 53, startPoint y: 116, endPoint x: 55, endPoint y: 106, distance: 9.7
click at [57, 95] on div "Trocar imagem" at bounding box center [57, 95] width 0 height 0
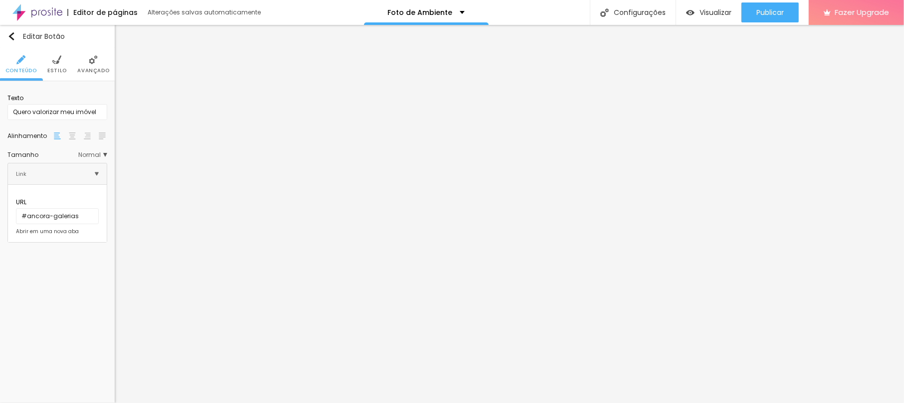
click at [62, 62] on li "Estilo" at bounding box center [56, 64] width 19 height 33
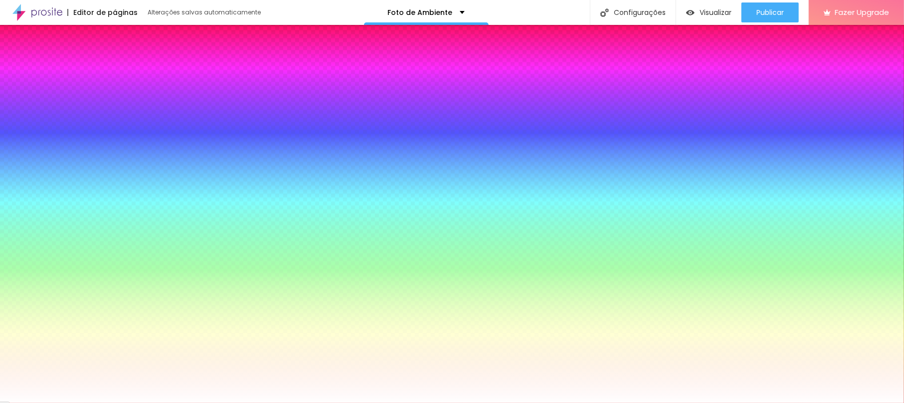
click at [90, 64] on img at bounding box center [93, 59] width 9 height 9
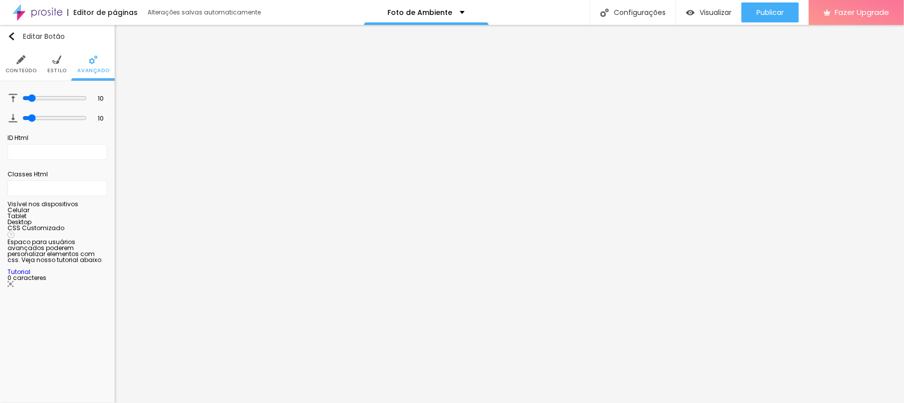
click at [67, 65] on ul "Conteúdo Estilo Avançado" at bounding box center [57, 64] width 115 height 33
click at [58, 65] on li "Estilo" at bounding box center [56, 64] width 19 height 33
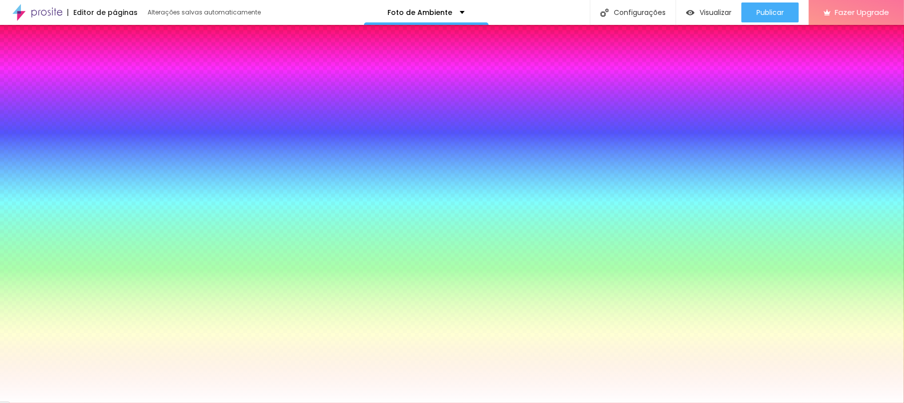
click at [69, 106] on div at bounding box center [57, 106] width 100 height 0
click at [68, 124] on div at bounding box center [452, 201] width 904 height 403
click at [87, 140] on div at bounding box center [452, 201] width 904 height 403
click at [88, 157] on div at bounding box center [452, 201] width 904 height 403
click at [86, 184] on div at bounding box center [452, 201] width 904 height 403
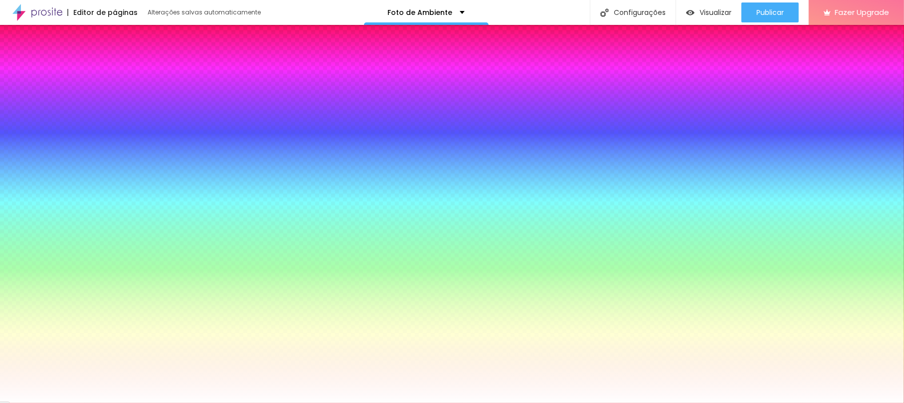
click at [88, 164] on div at bounding box center [452, 201] width 904 height 403
click at [72, 160] on div at bounding box center [452, 201] width 904 height 403
type input "#105F0C"
click at [76, 153] on div at bounding box center [452, 201] width 904 height 403
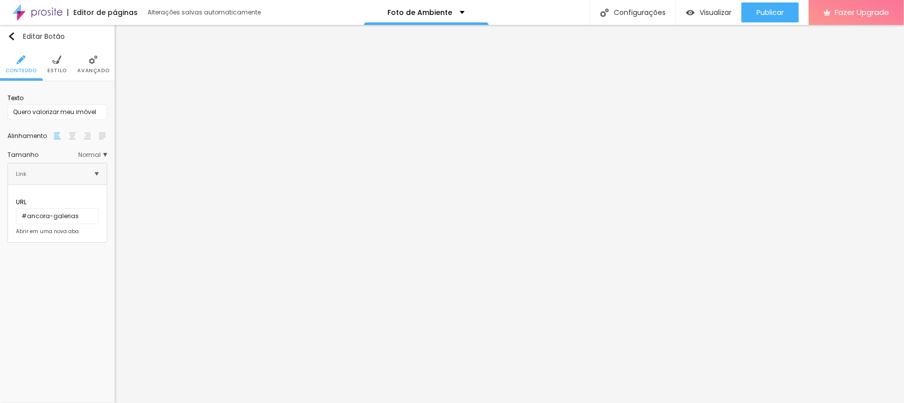
click at [53, 66] on li "Estilo" at bounding box center [56, 64] width 19 height 33
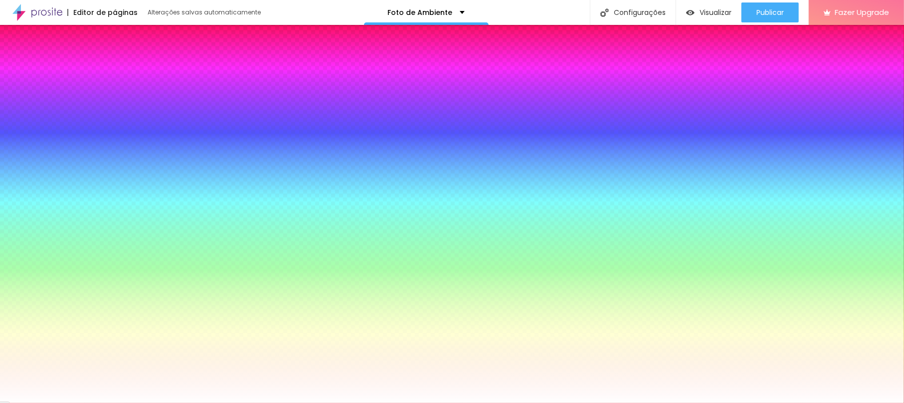
drag, startPoint x: 78, startPoint y: 103, endPoint x: 106, endPoint y: 102, distance: 28.4
click at [106, 106] on input "#0D7808" at bounding box center [67, 111] width 120 height 10
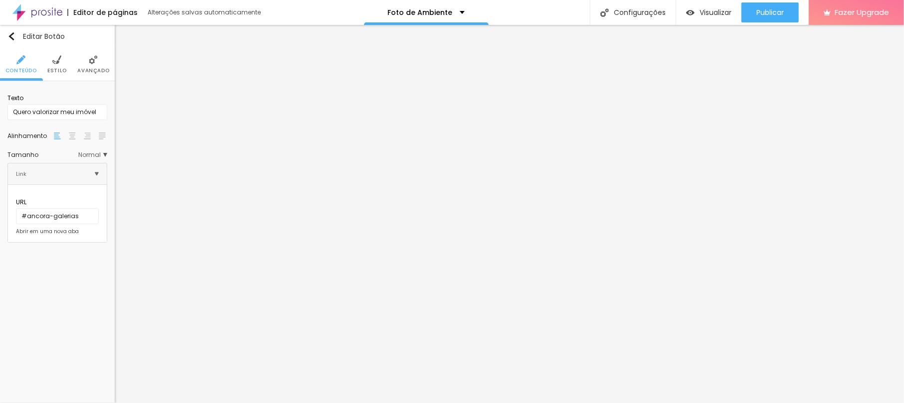
click at [51, 66] on li "Estilo" at bounding box center [56, 64] width 19 height 33
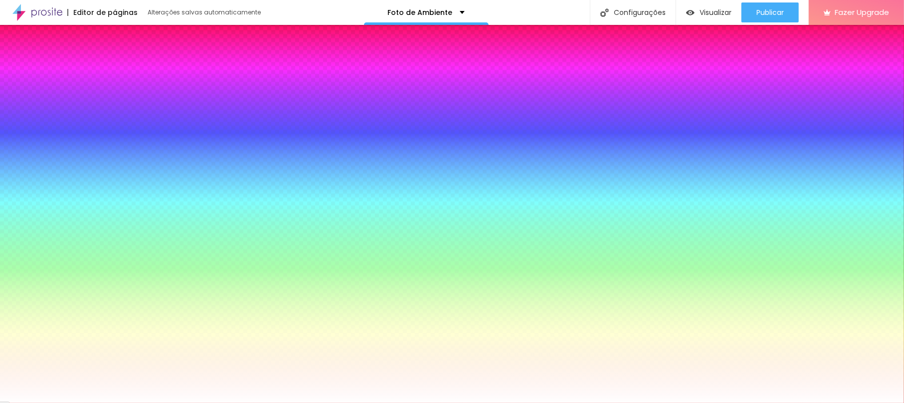
paste input "0D7808"
type input "#0D7808"
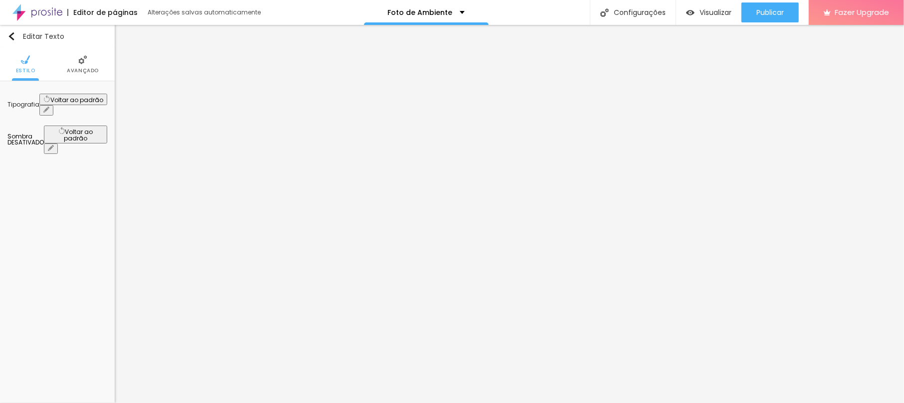
click at [53, 105] on button "button" at bounding box center [46, 110] width 14 height 10
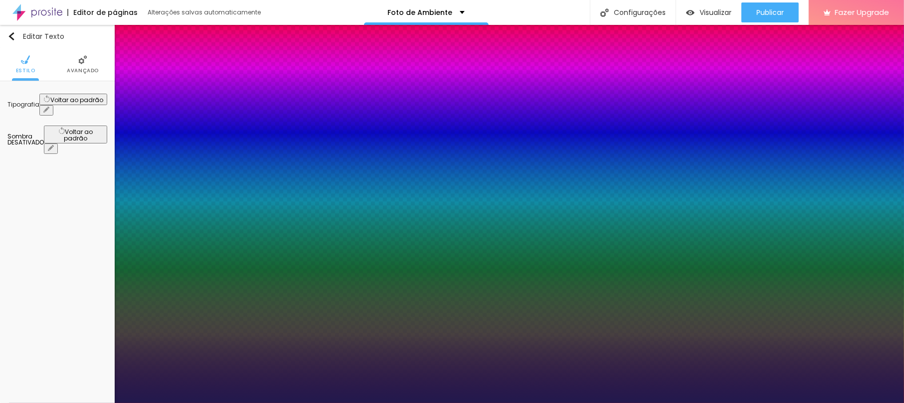
type input "1"
type input "43"
type input "1"
type input "40"
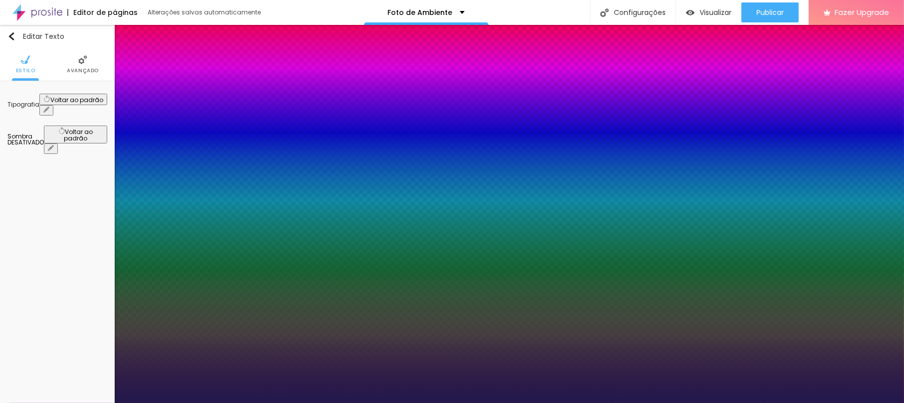
type input "40"
type input "1"
type input "37"
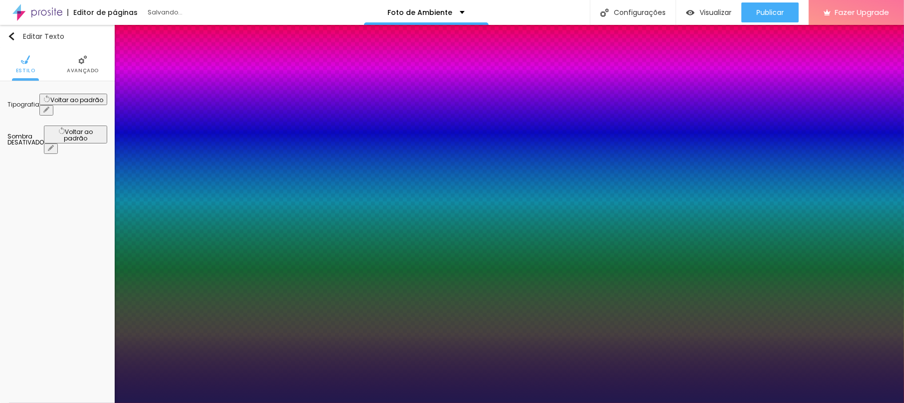
type input "1"
type input "37"
type input "1"
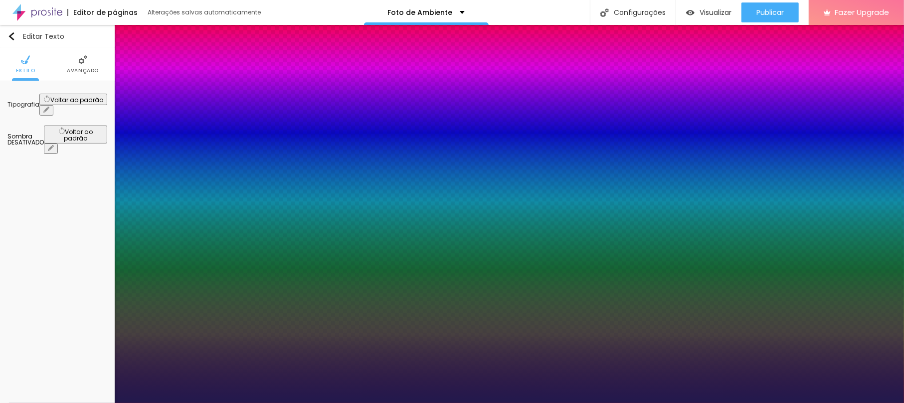
click at [517, 378] on div at bounding box center [452, 403] width 904 height 0
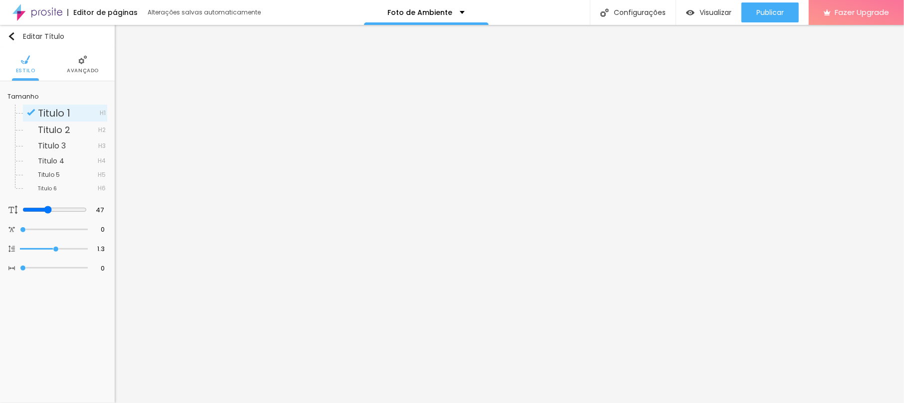
click at [23, 64] on li "Estilo" at bounding box center [25, 64] width 19 height 33
type input "46"
type input "44"
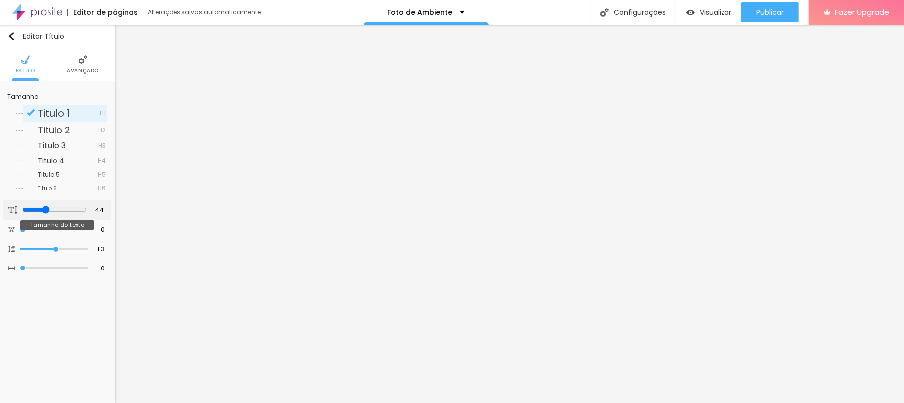
type input "43"
type input "40"
type input "39"
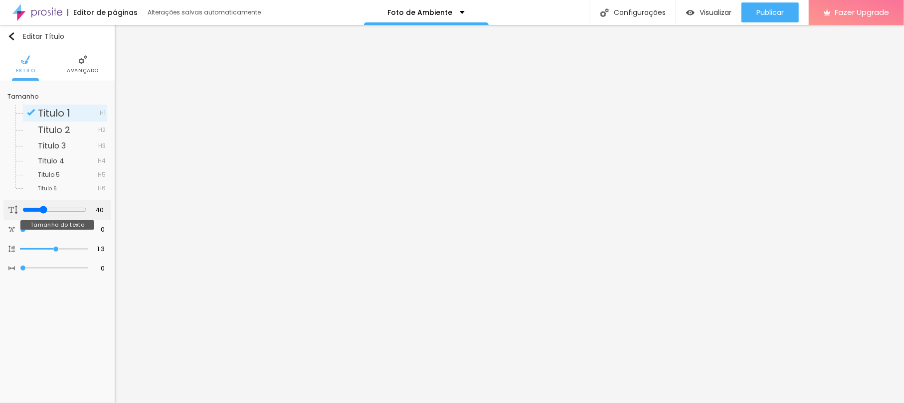
type input "39"
type input "38"
type input "37"
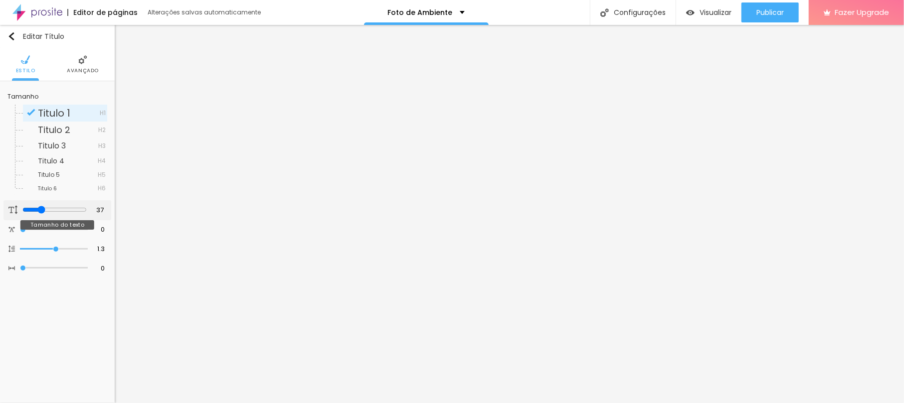
type input "36"
type input "35"
type input "34"
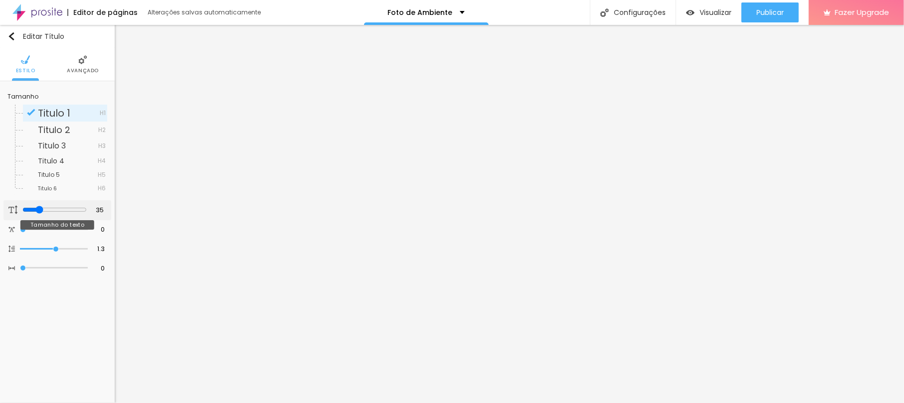
type input "34"
type input "31"
type input "30"
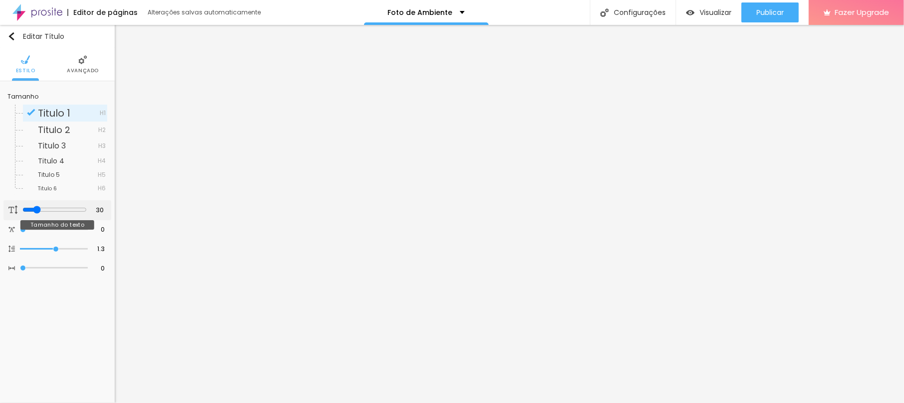
type input "29"
drag, startPoint x: 46, startPoint y: 211, endPoint x: 28, endPoint y: 206, distance: 18.2
click at [28, 206] on input "range" at bounding box center [54, 210] width 64 height 8
click at [27, 208] on input "range" at bounding box center [54, 210] width 64 height 8
click at [54, 247] on input "range" at bounding box center [54, 249] width 68 height 5
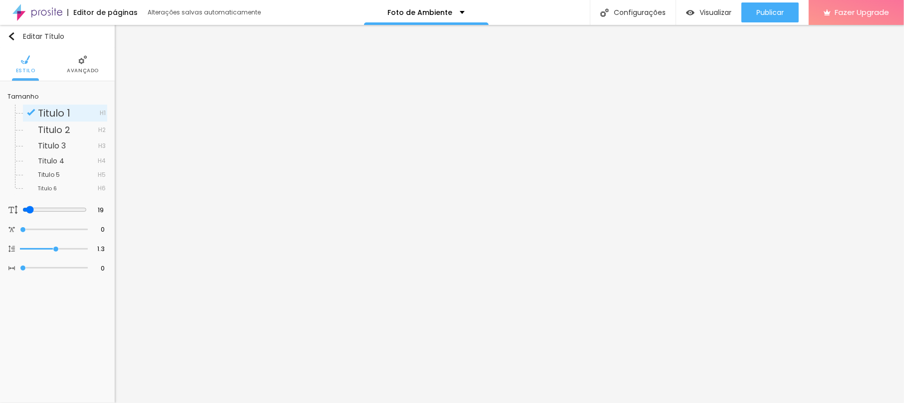
click at [84, 66] on li "Avançado" at bounding box center [83, 64] width 32 height 33
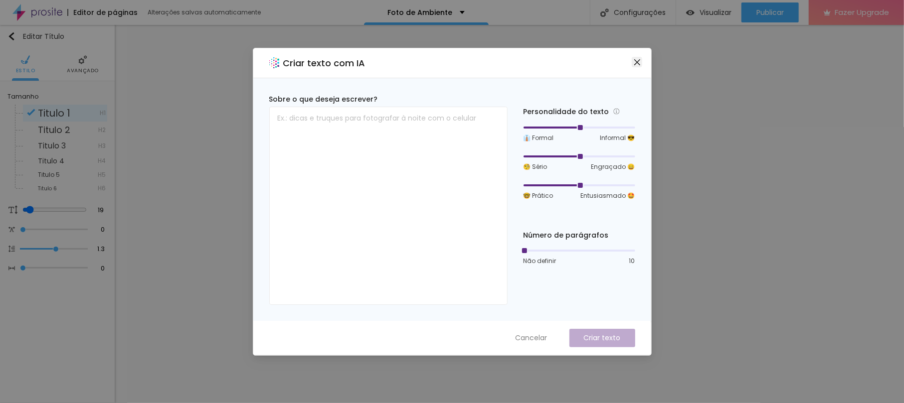
click at [639, 63] on icon "close" at bounding box center [637, 62] width 8 height 8
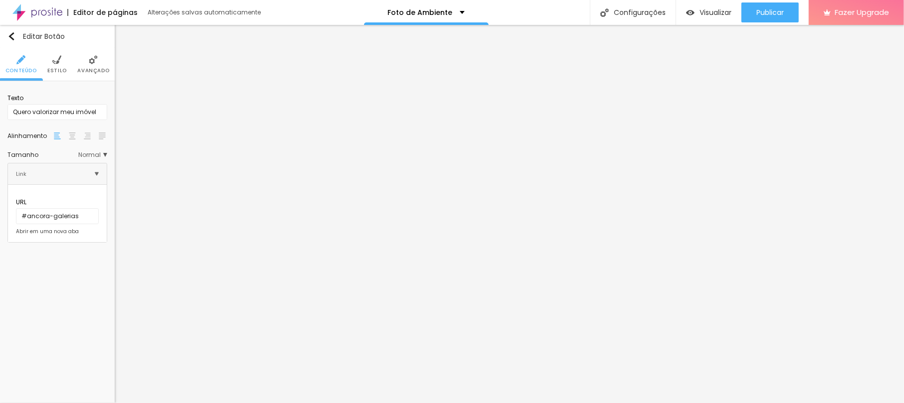
click at [55, 66] on li "Estilo" at bounding box center [56, 64] width 19 height 33
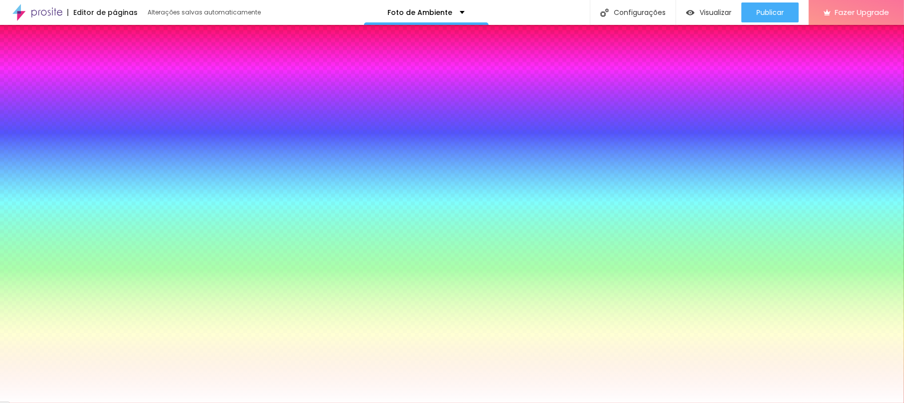
drag, startPoint x: 78, startPoint y: 99, endPoint x: 104, endPoint y: 100, distance: 26.0
click at [104, 106] on input "#FFFFFF" at bounding box center [67, 111] width 120 height 10
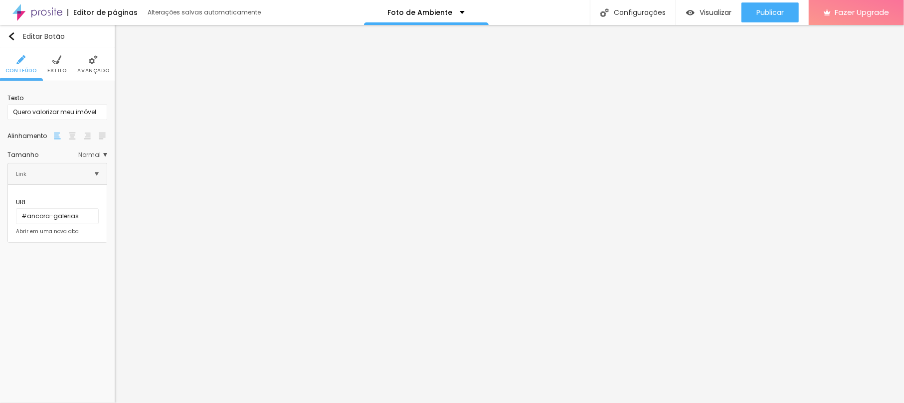
click at [60, 62] on img at bounding box center [56, 59] width 9 height 9
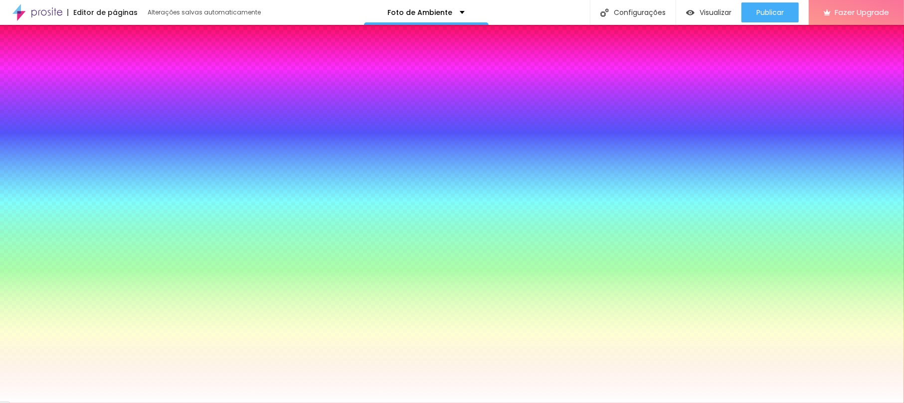
scroll to position [0, 0]
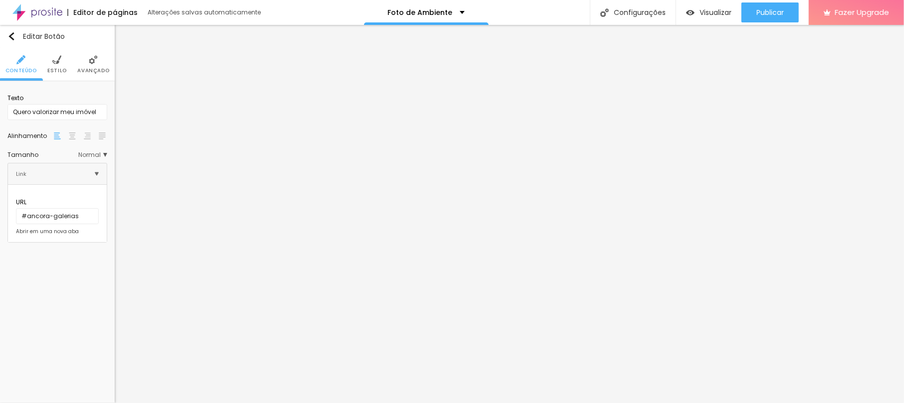
click at [59, 71] on span "Estilo" at bounding box center [56, 70] width 19 height 5
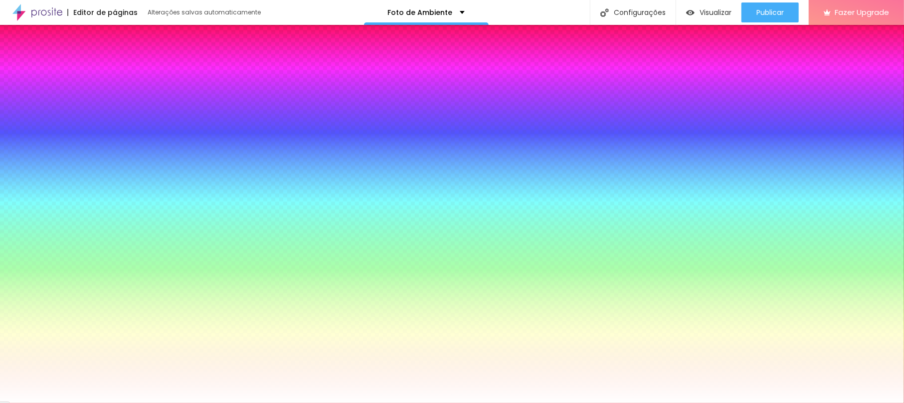
paste input "0D7808"
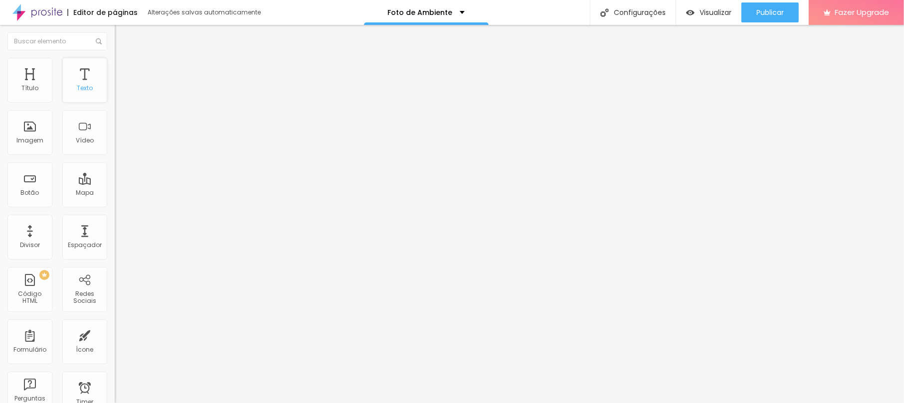
click at [81, 84] on div "Texto" at bounding box center [84, 80] width 45 height 45
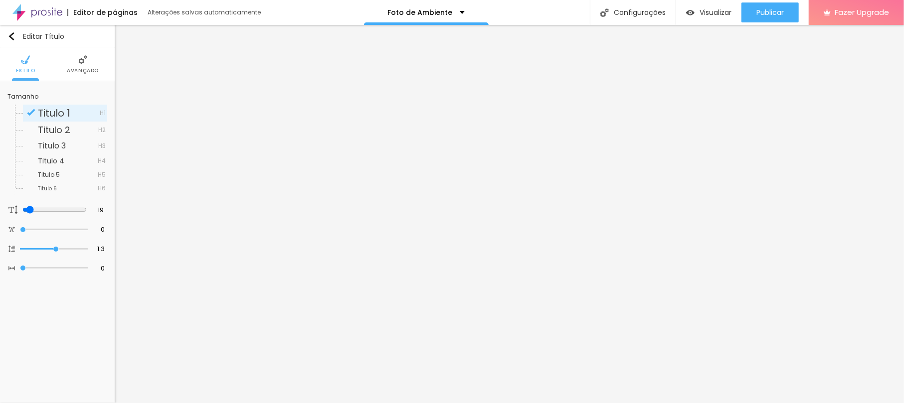
click at [92, 70] on span "Avançado" at bounding box center [83, 70] width 32 height 5
click at [44, 208] on input "range" at bounding box center [54, 210] width 64 height 8
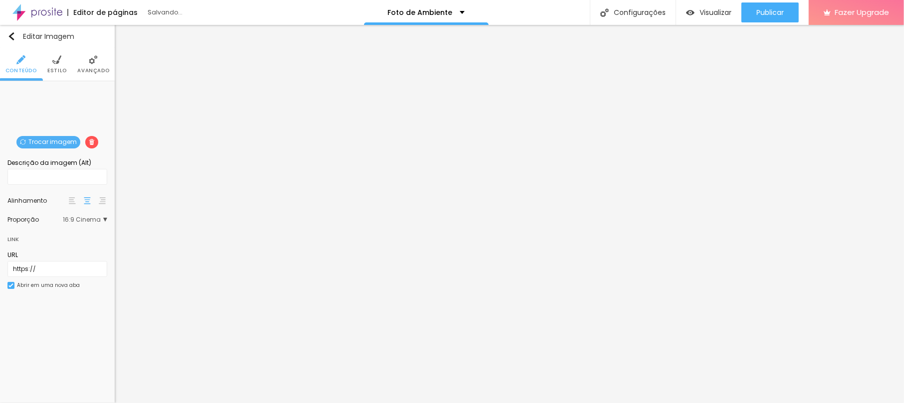
click at [56, 143] on span "Trocar imagem" at bounding box center [48, 142] width 64 height 12
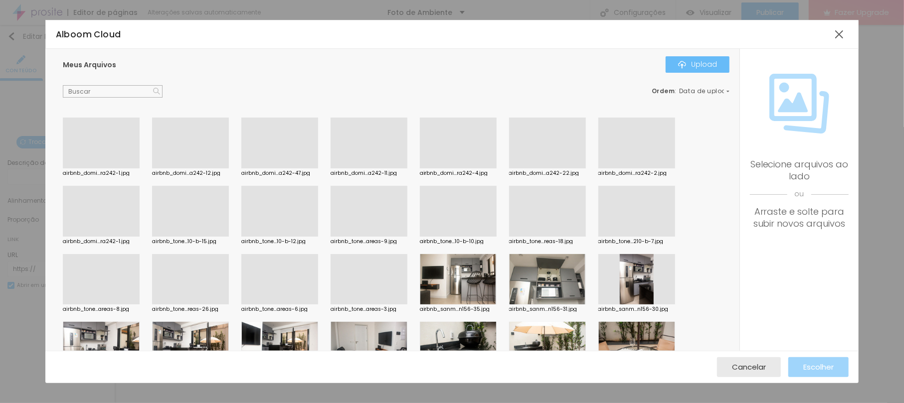
click at [709, 68] on div "Upload" at bounding box center [697, 64] width 39 height 8
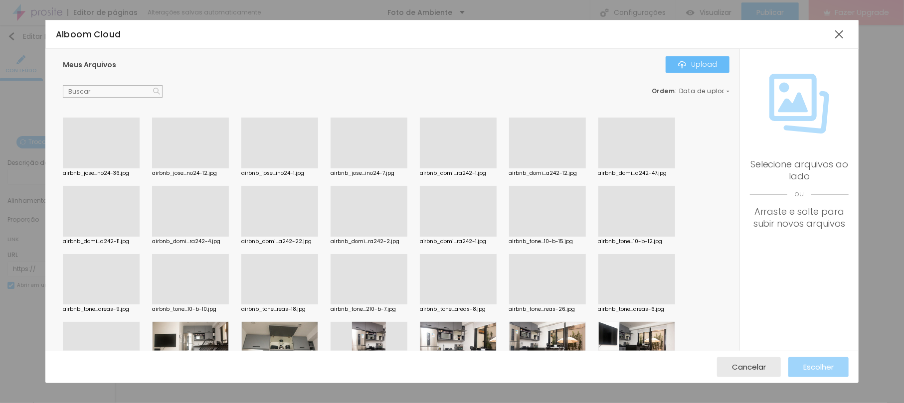
click at [693, 65] on div "Upload" at bounding box center [697, 64] width 39 height 8
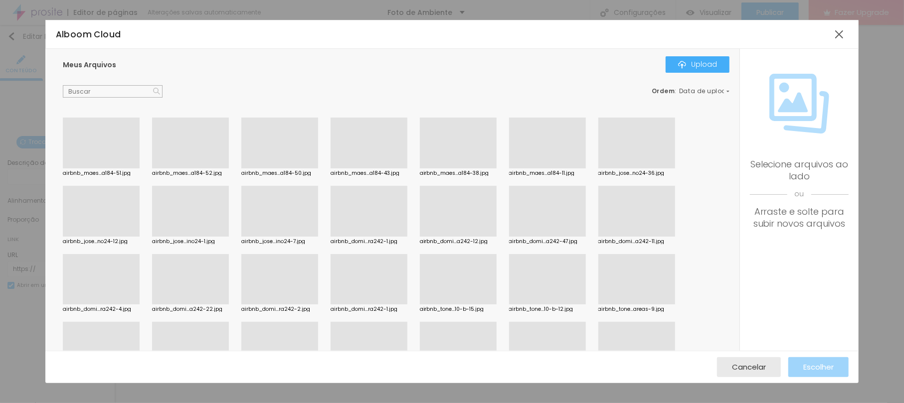
click at [106, 169] on div at bounding box center [101, 169] width 77 height 0
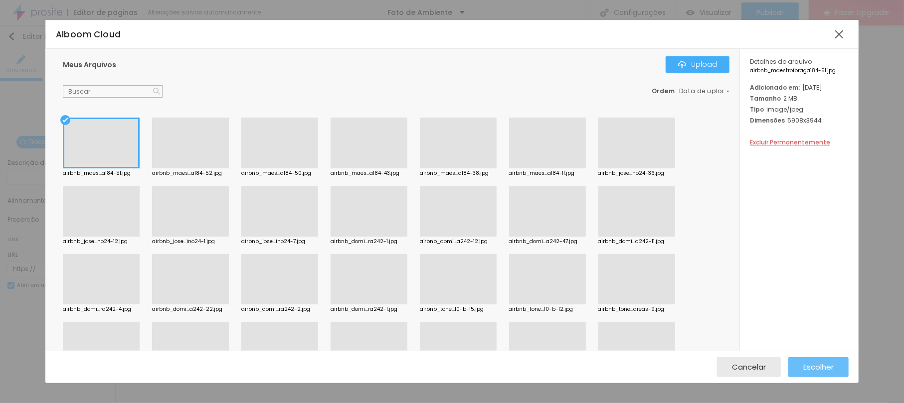
click at [832, 366] on span "Escolher" at bounding box center [818, 367] width 30 height 8
